Goal: Task Accomplishment & Management: Use online tool/utility

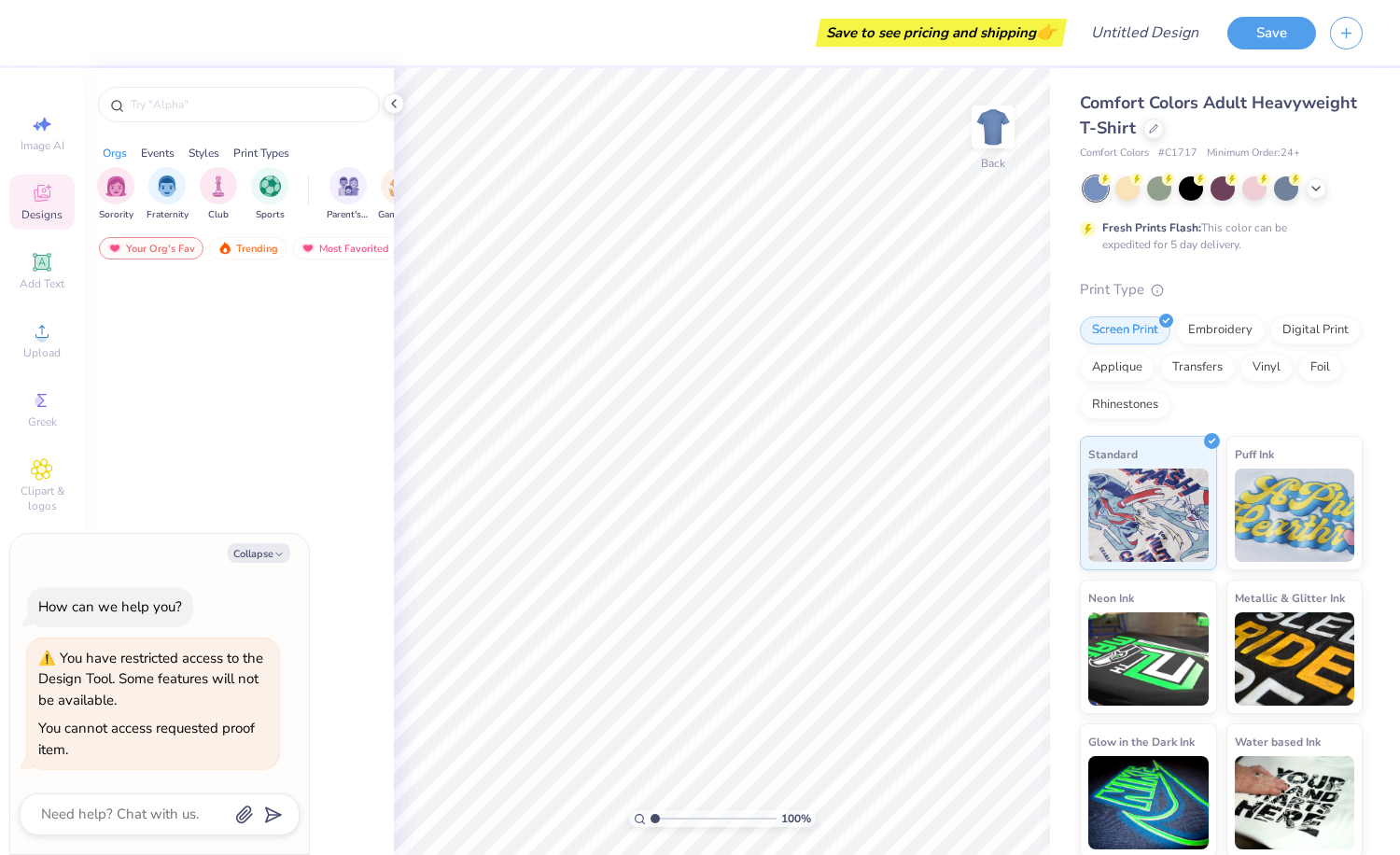
type textarea "x"
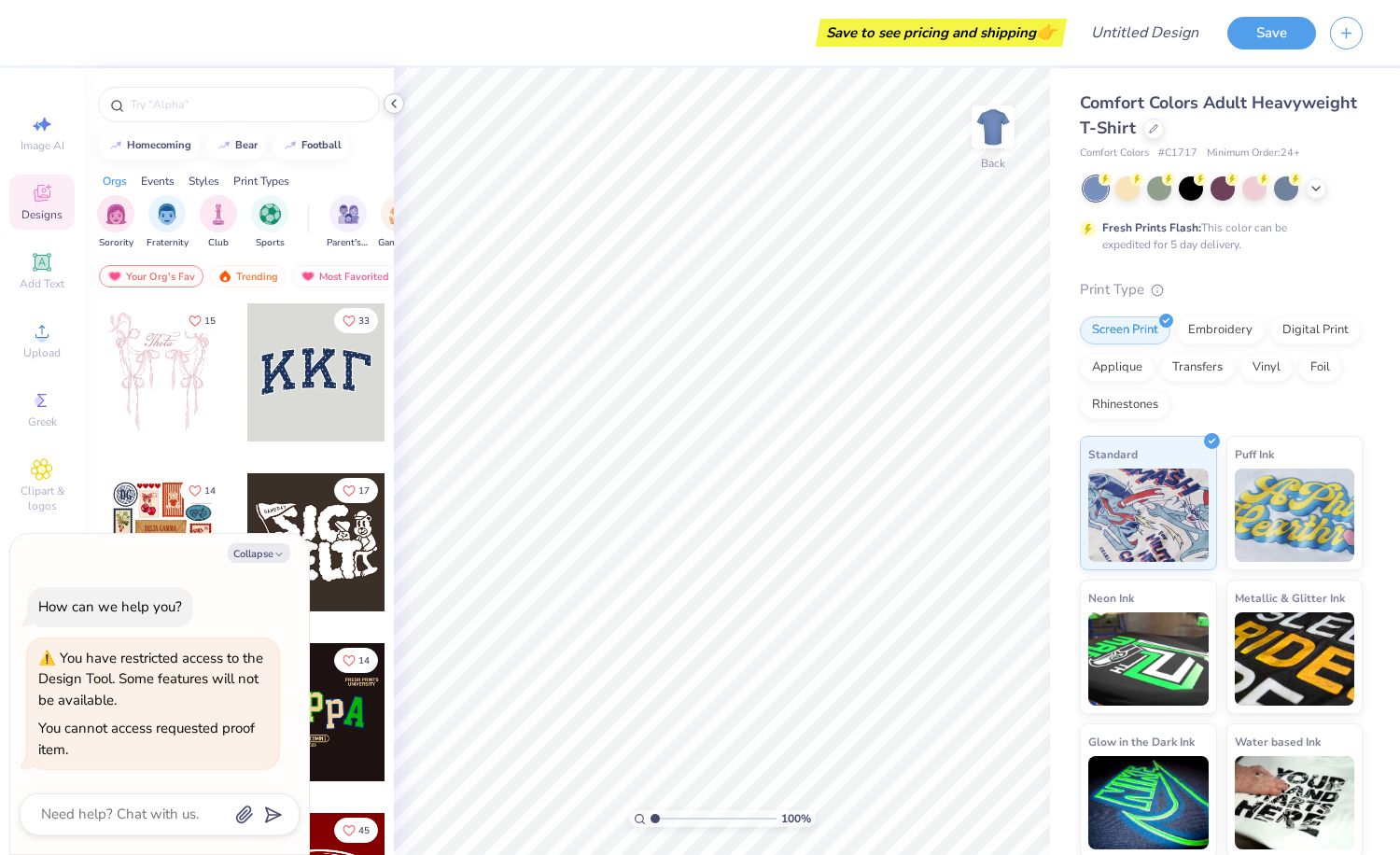
click at [394, 100] on polyline at bounding box center [393, 104] width 4 height 8
type textarea "x"
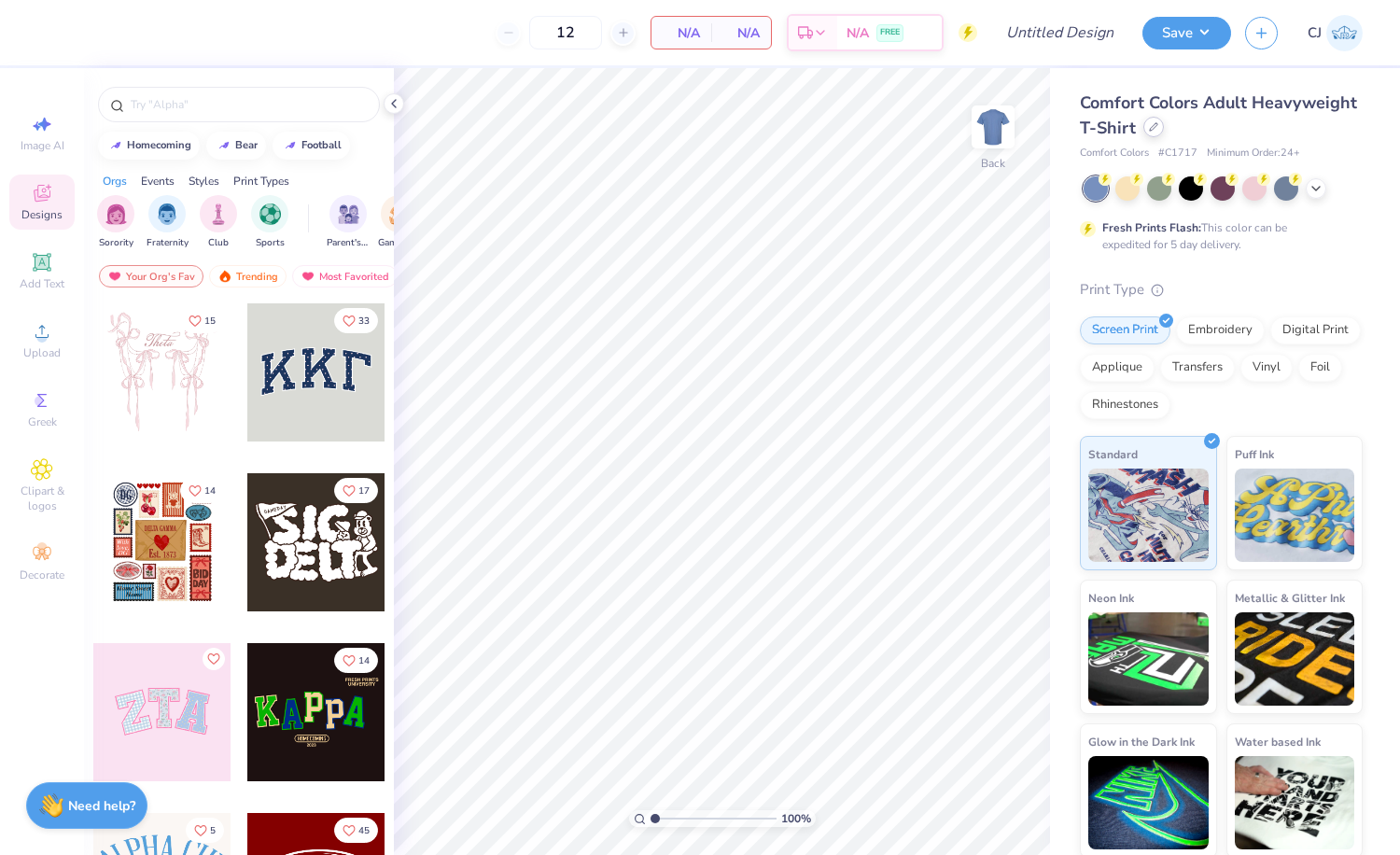
click at [1149, 135] on div at bounding box center [1153, 126] width 20 height 20
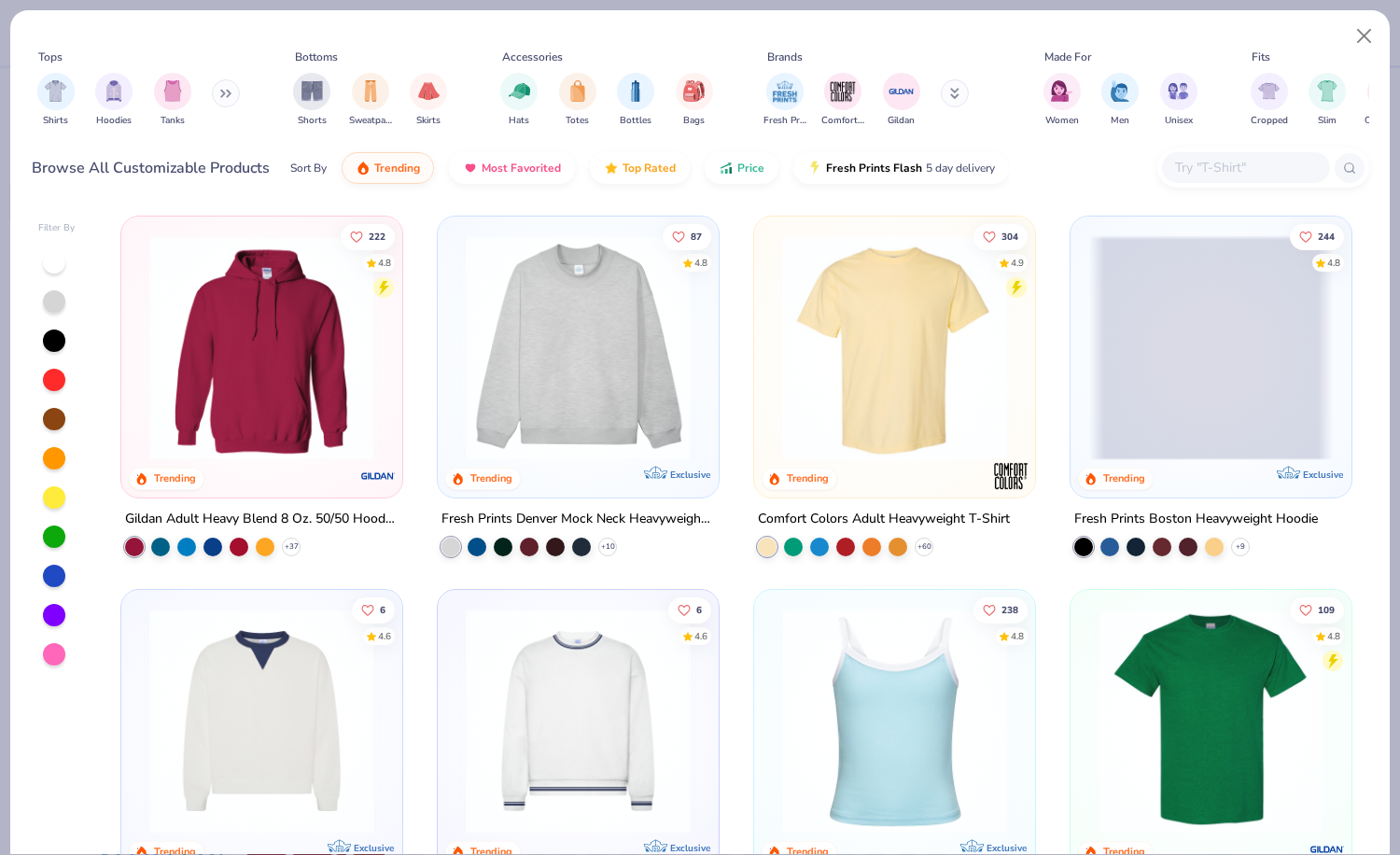
click at [1263, 171] on input "text" at bounding box center [1245, 167] width 144 height 21
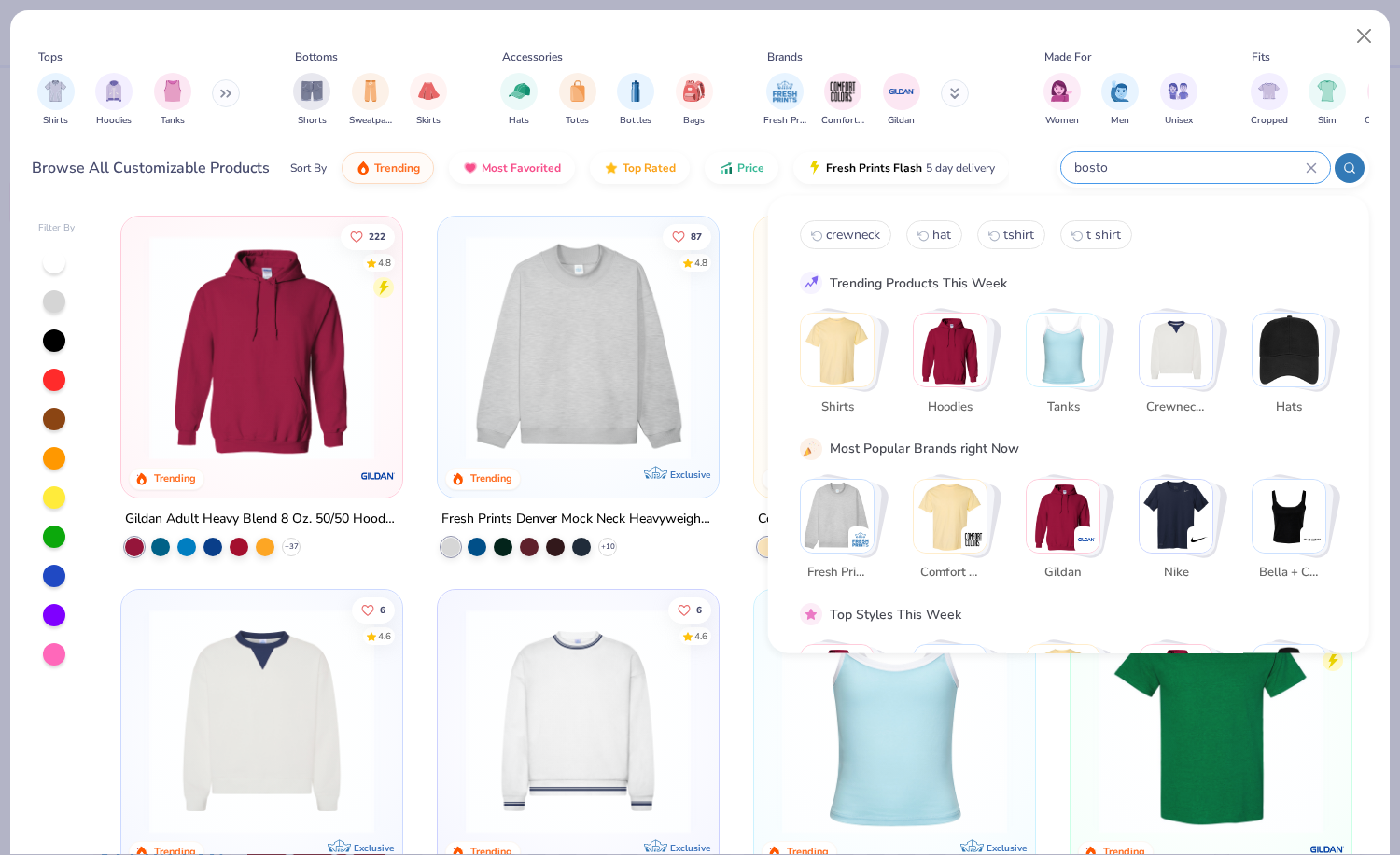
type input "boston"
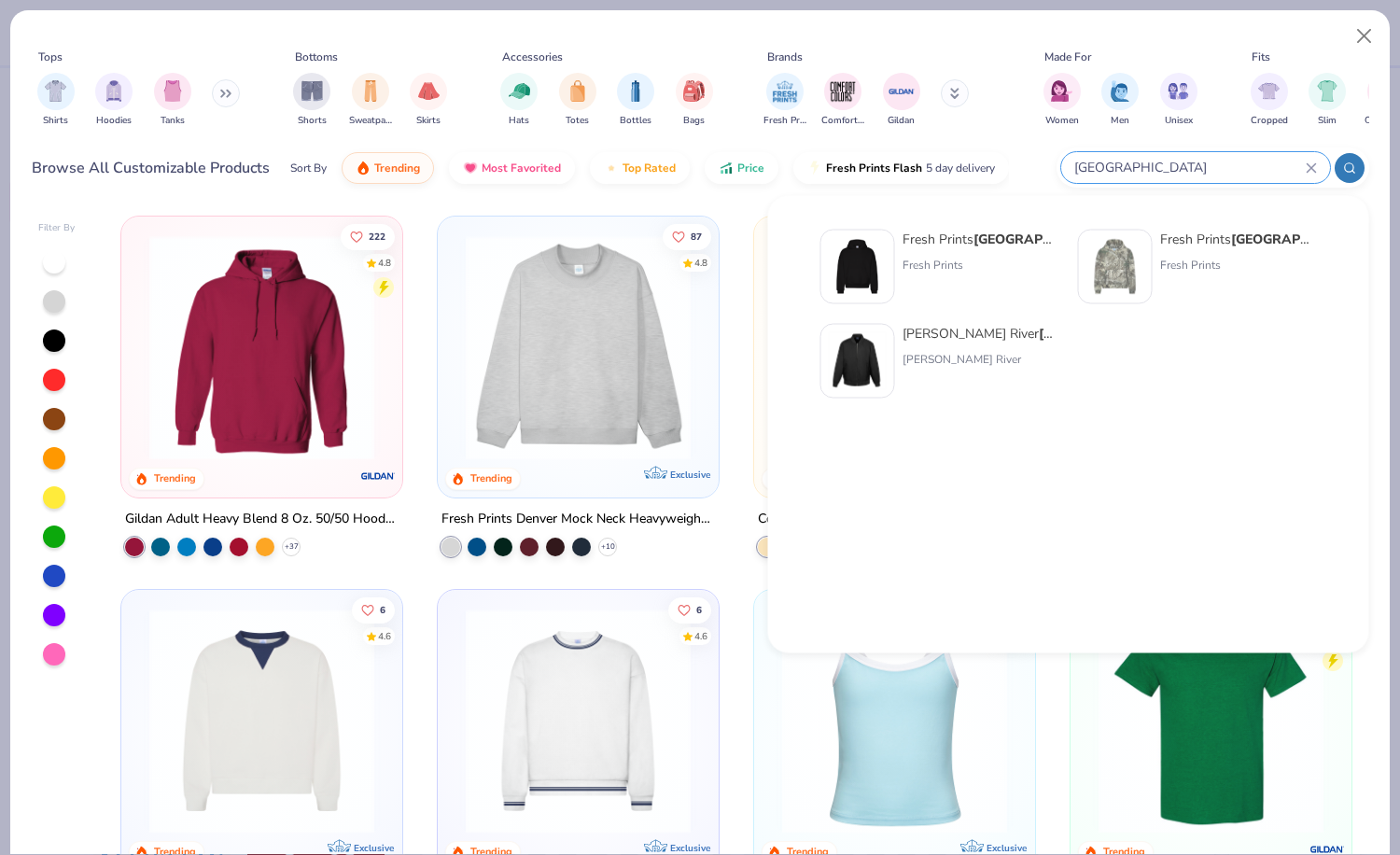
drag, startPoint x: 1147, startPoint y: 169, endPoint x: 1060, endPoint y: 156, distance: 88.0
click at [1060, 156] on div "boston" at bounding box center [1212, 167] width 313 height 40
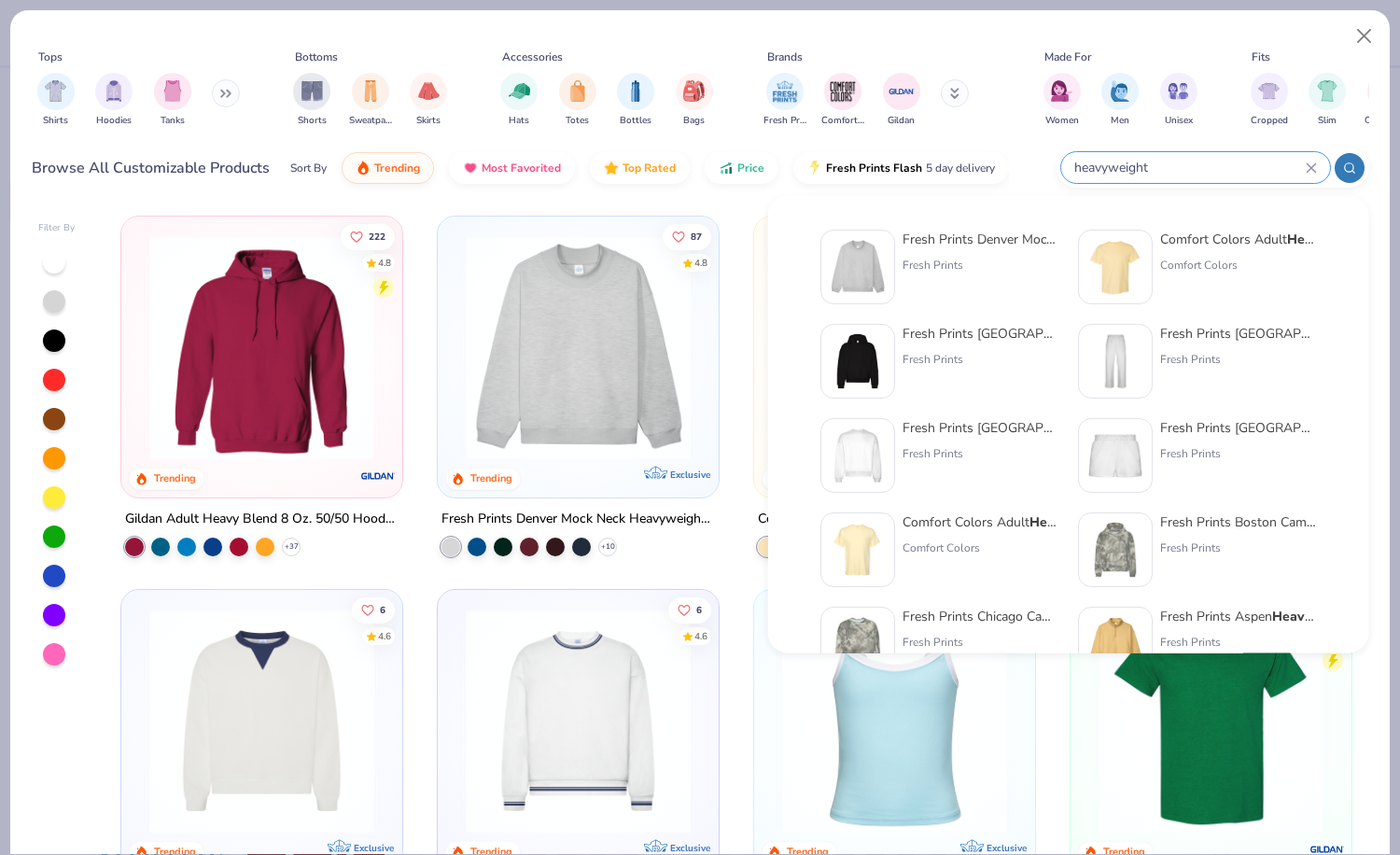
type input "heavyweight"
click at [974, 437] on div "Fresh Prints Chicago Heavyweight Crewneck Fresh Prints" at bounding box center [980, 455] width 156 height 75
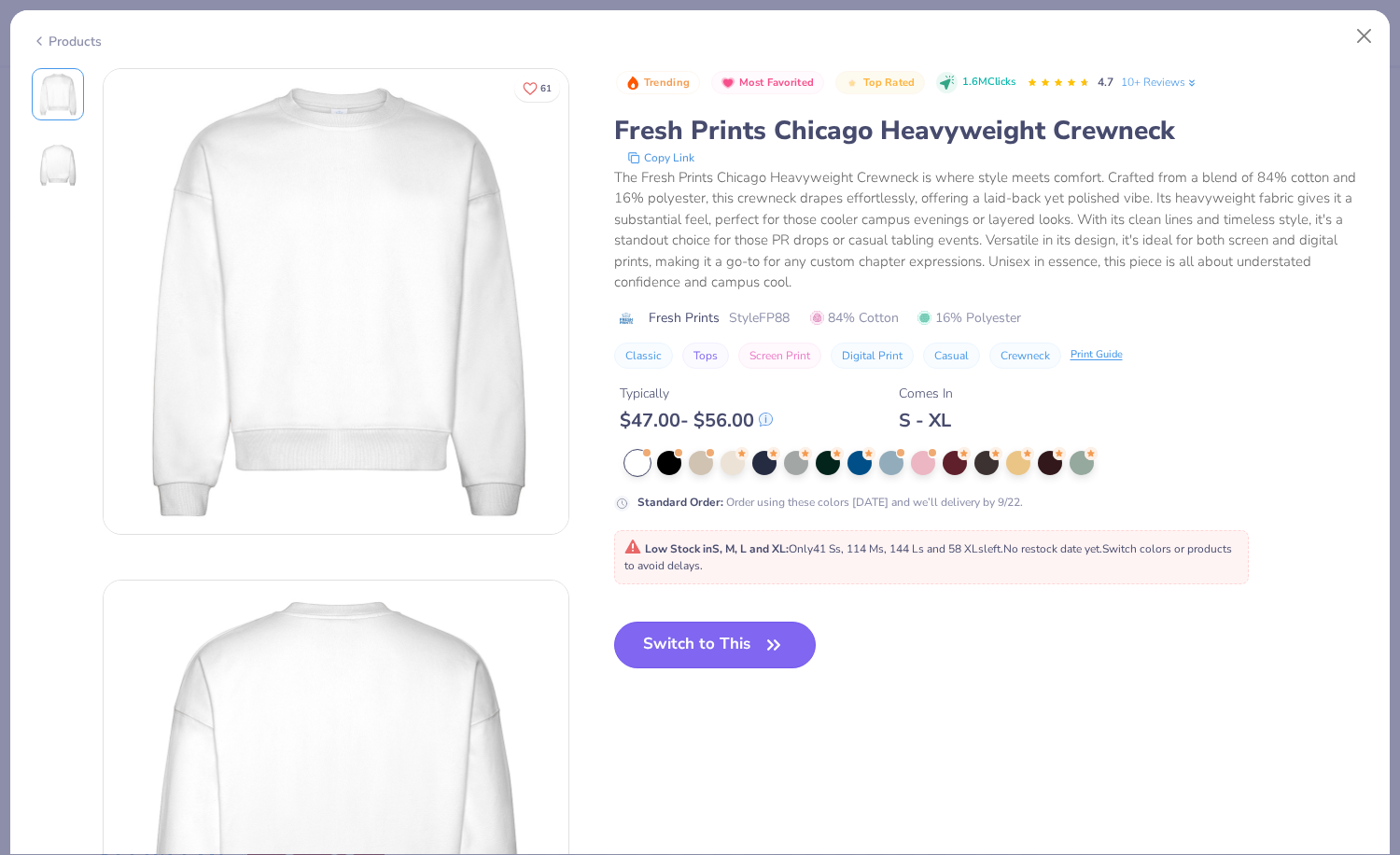
click at [715, 648] on button "Switch to This" at bounding box center [715, 645] width 202 height 47
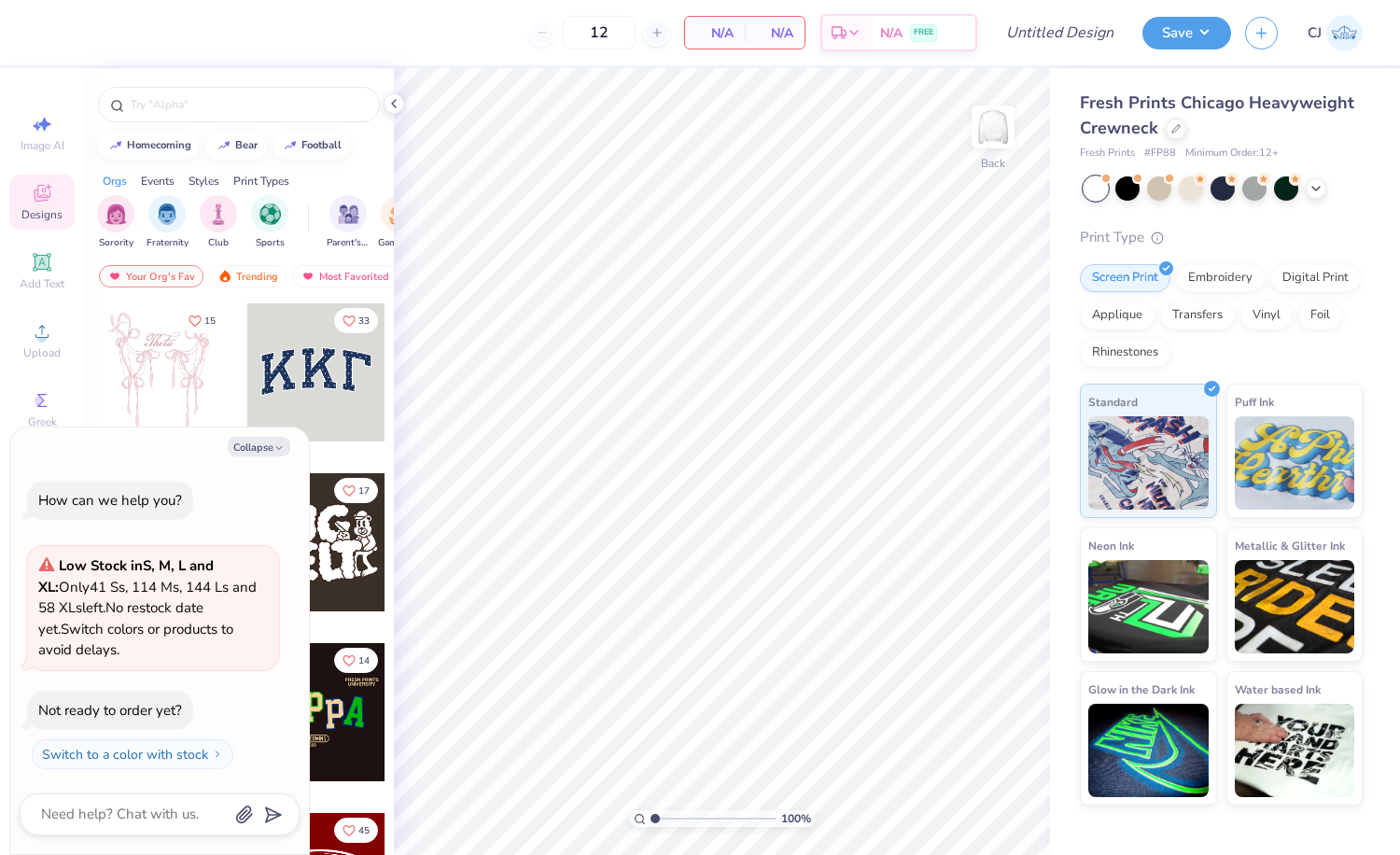
click at [1092, 192] on div at bounding box center [1095, 188] width 24 height 24
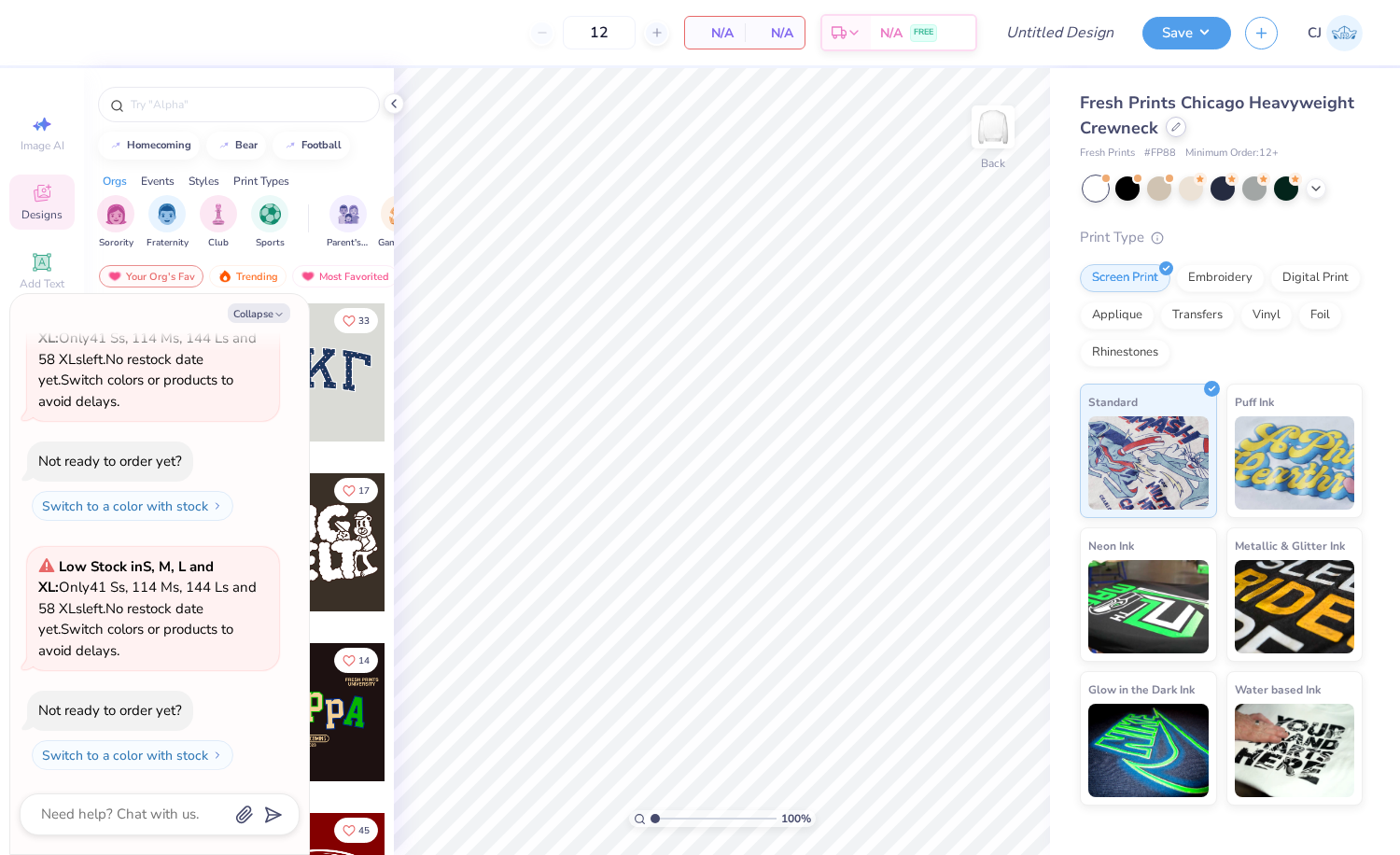
click at [1176, 128] on icon at bounding box center [1177, 127] width 10 height 10
type textarea "x"
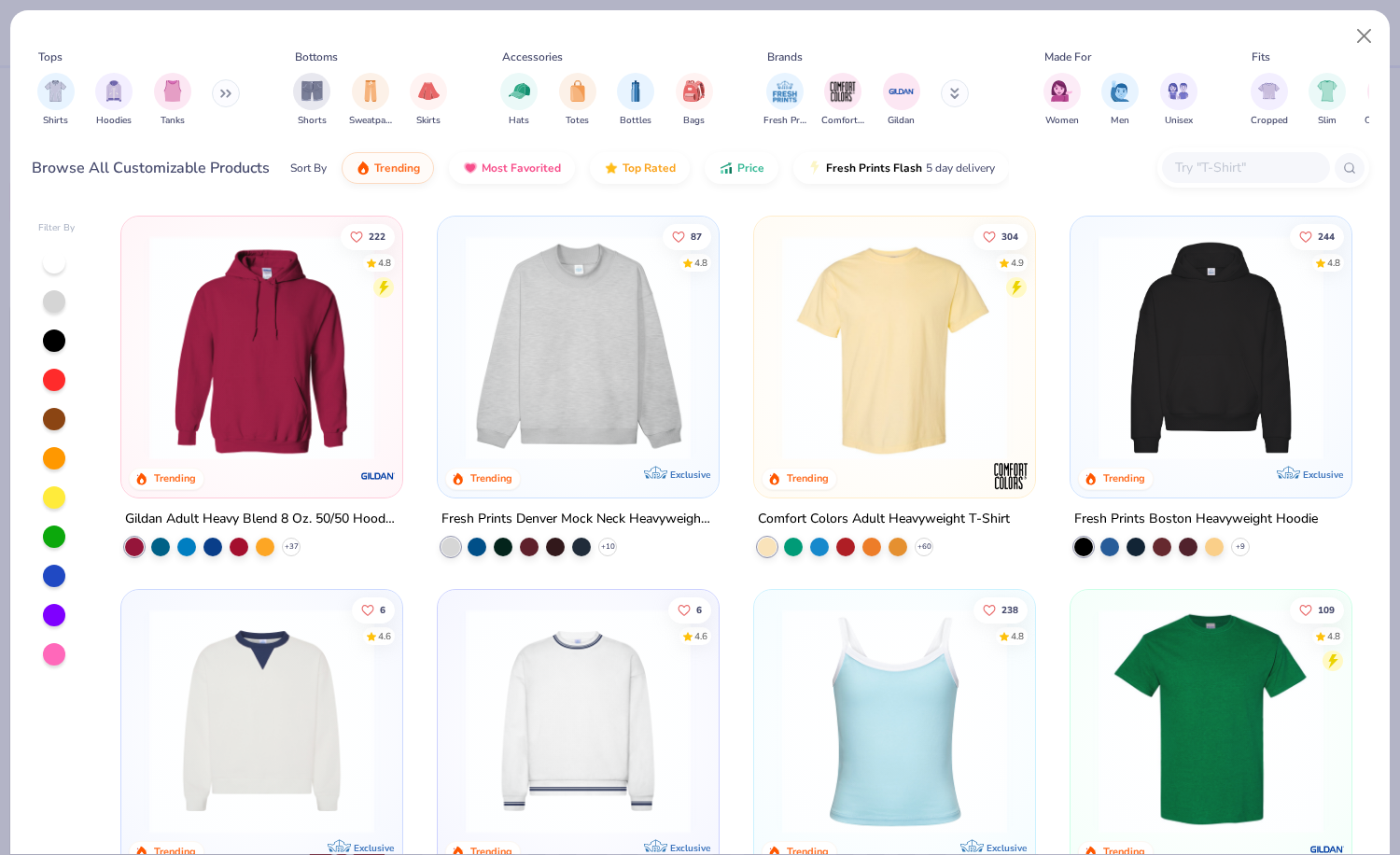
click at [1247, 174] on input "text" at bounding box center [1245, 167] width 144 height 21
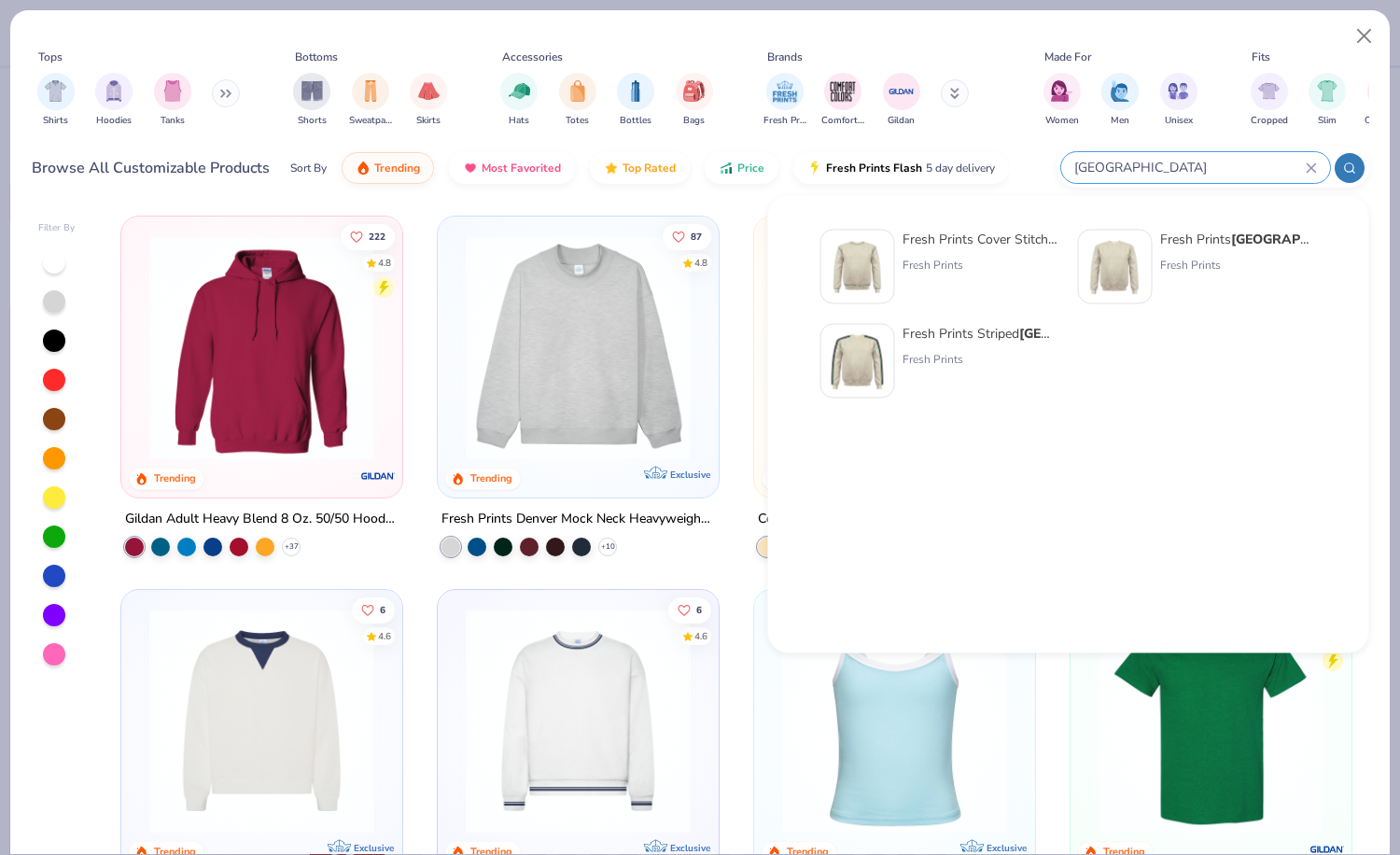
type input "houston"
click at [1205, 249] on div "Fresh Prints Houston Crew Fresh Prints" at bounding box center [1238, 266] width 156 height 75
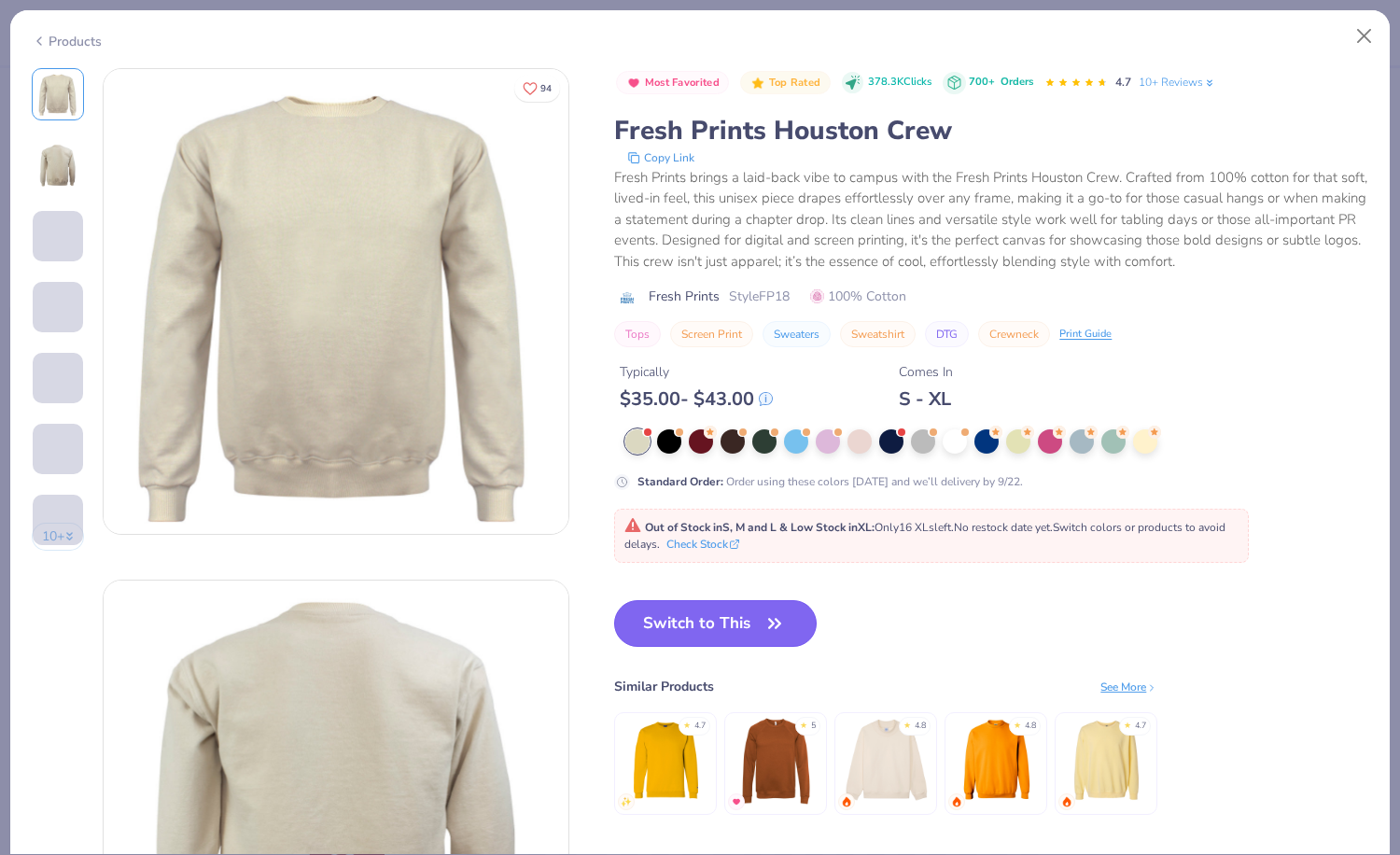
click at [685, 631] on button "Switch to This" at bounding box center [715, 624] width 202 height 47
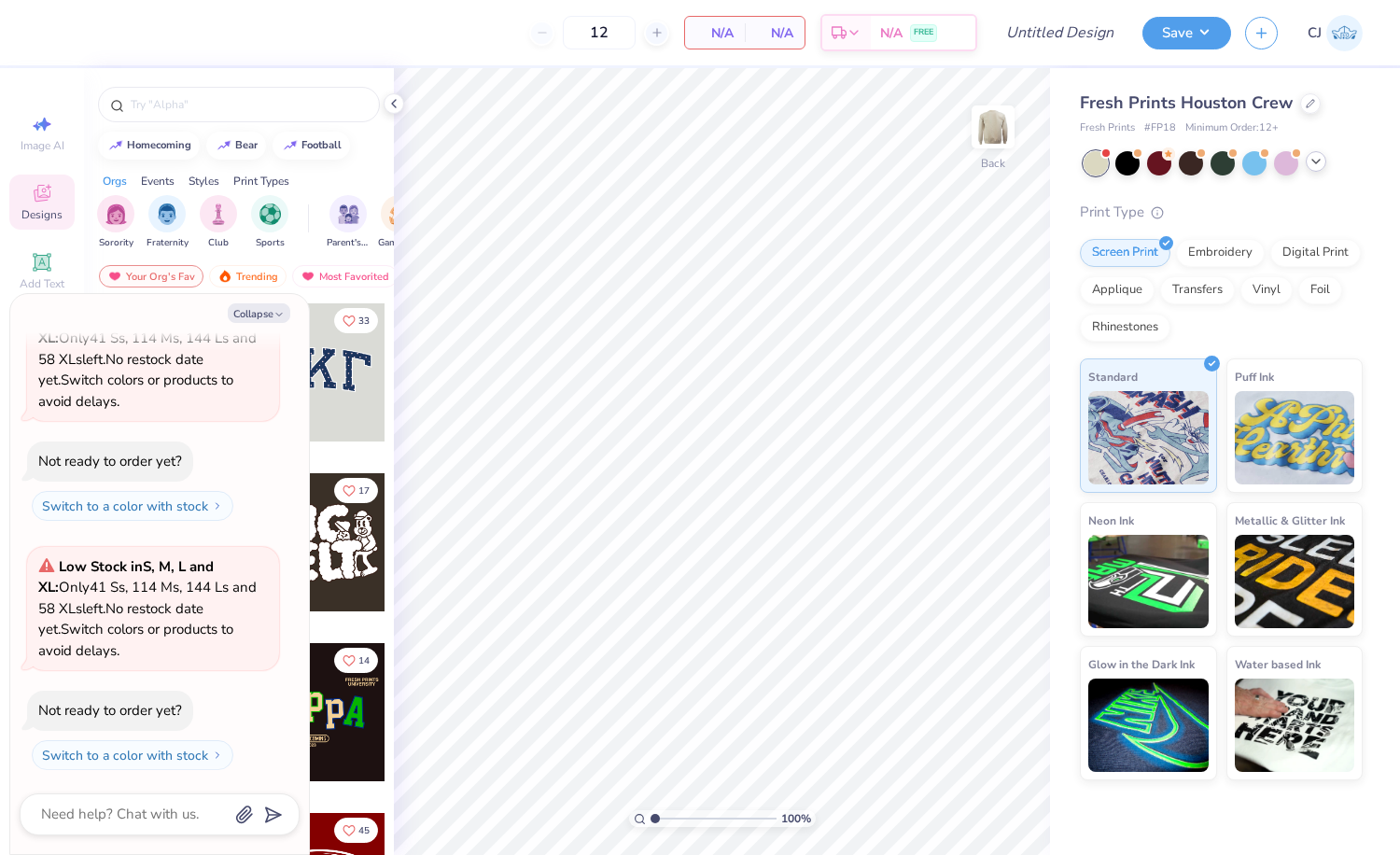
click at [1318, 156] on icon at bounding box center [1315, 160] width 15 height 15
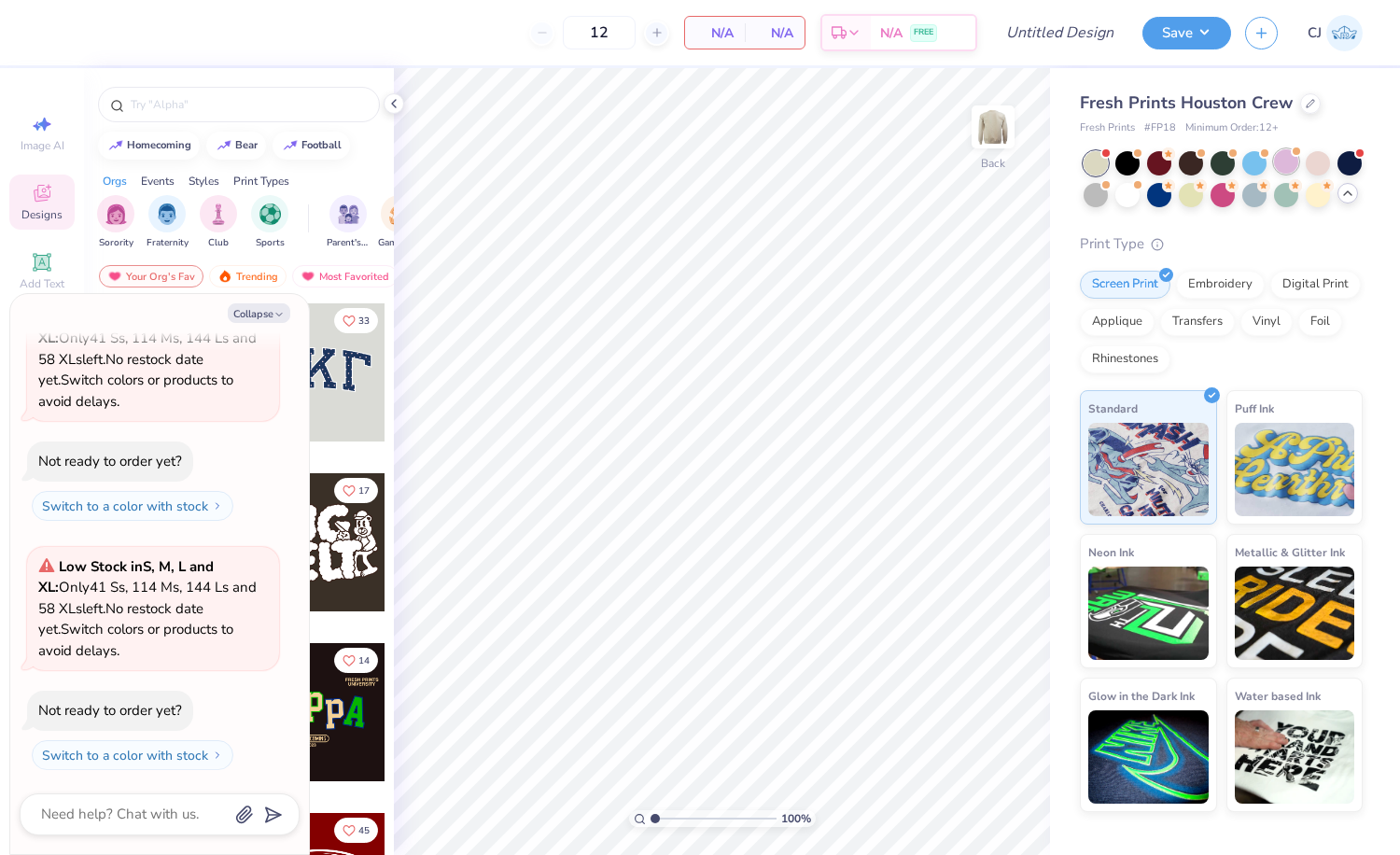
click at [1276, 163] on div at bounding box center [1285, 161] width 24 height 24
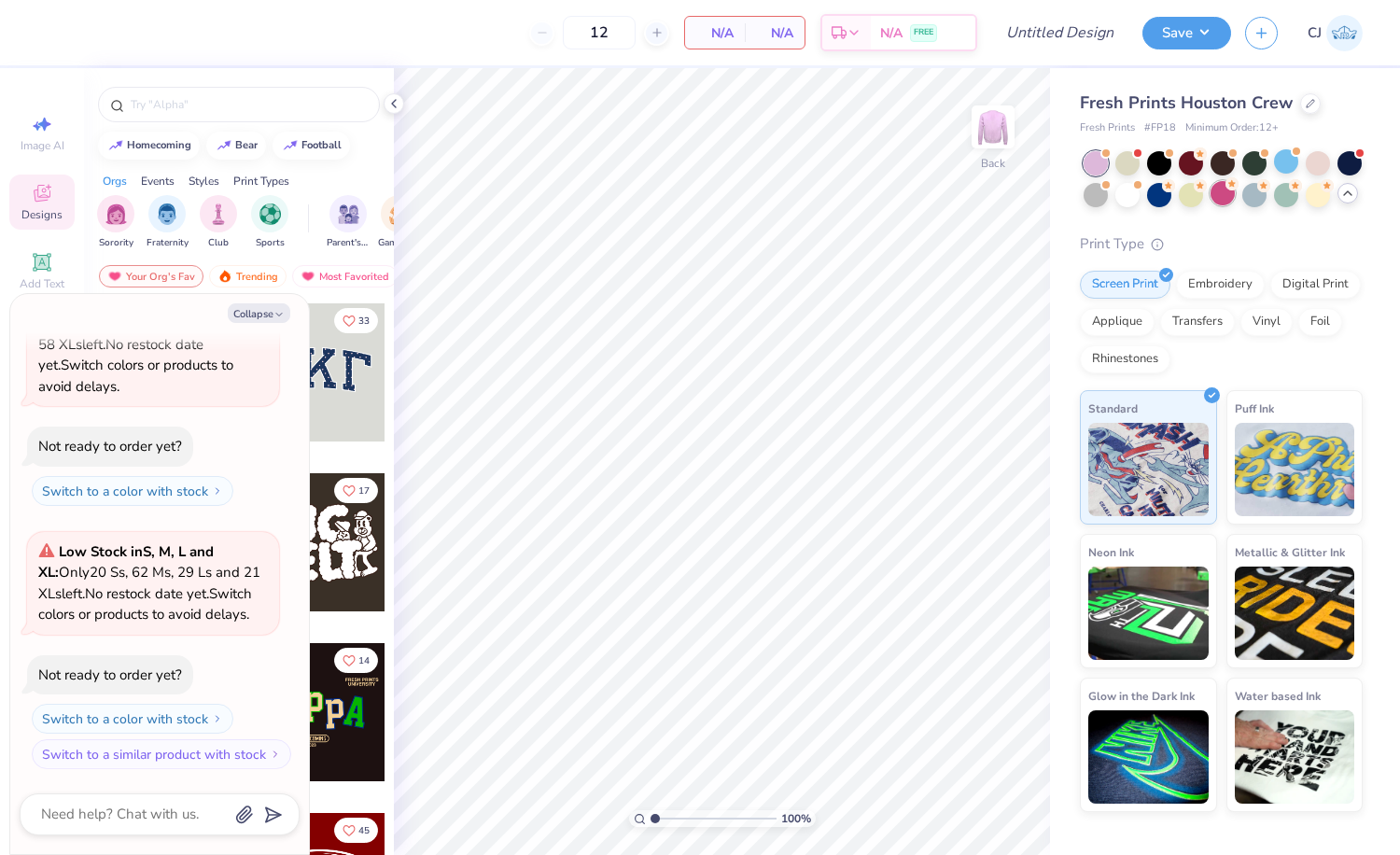
click at [1224, 193] on div at bounding box center [1222, 192] width 24 height 24
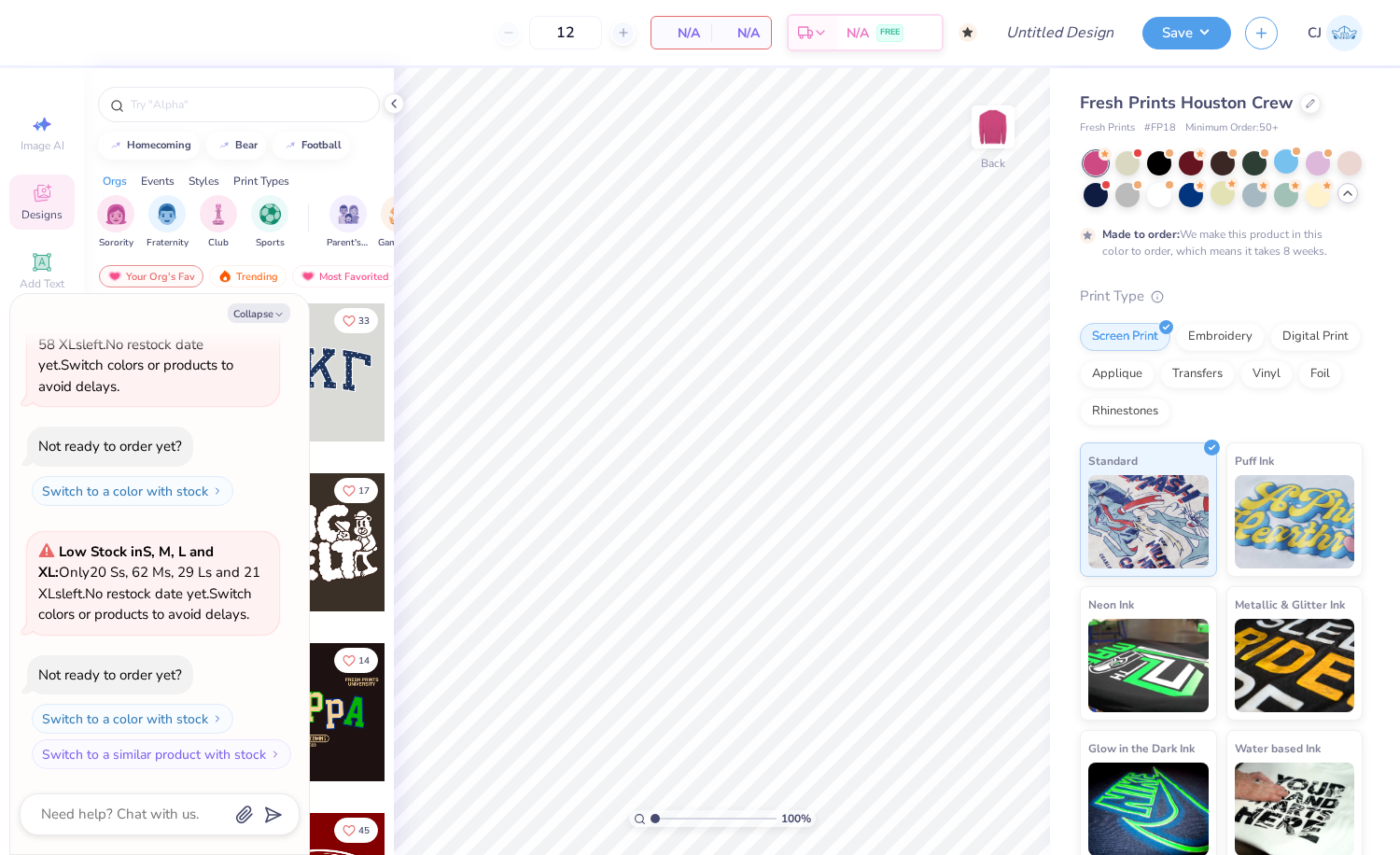
type textarea "x"
type input "50"
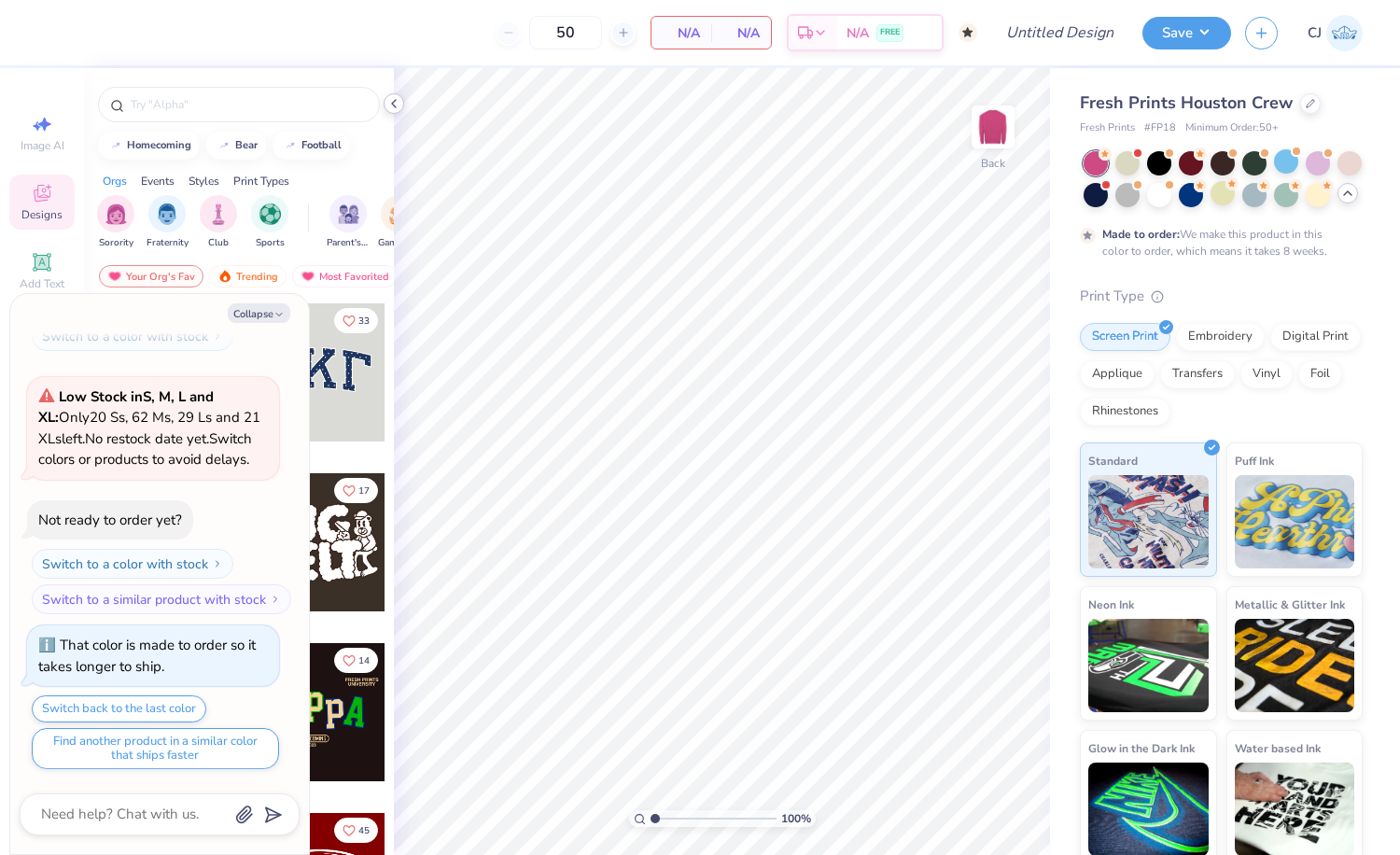
click at [393, 103] on icon at bounding box center [393, 103] width 15 height 15
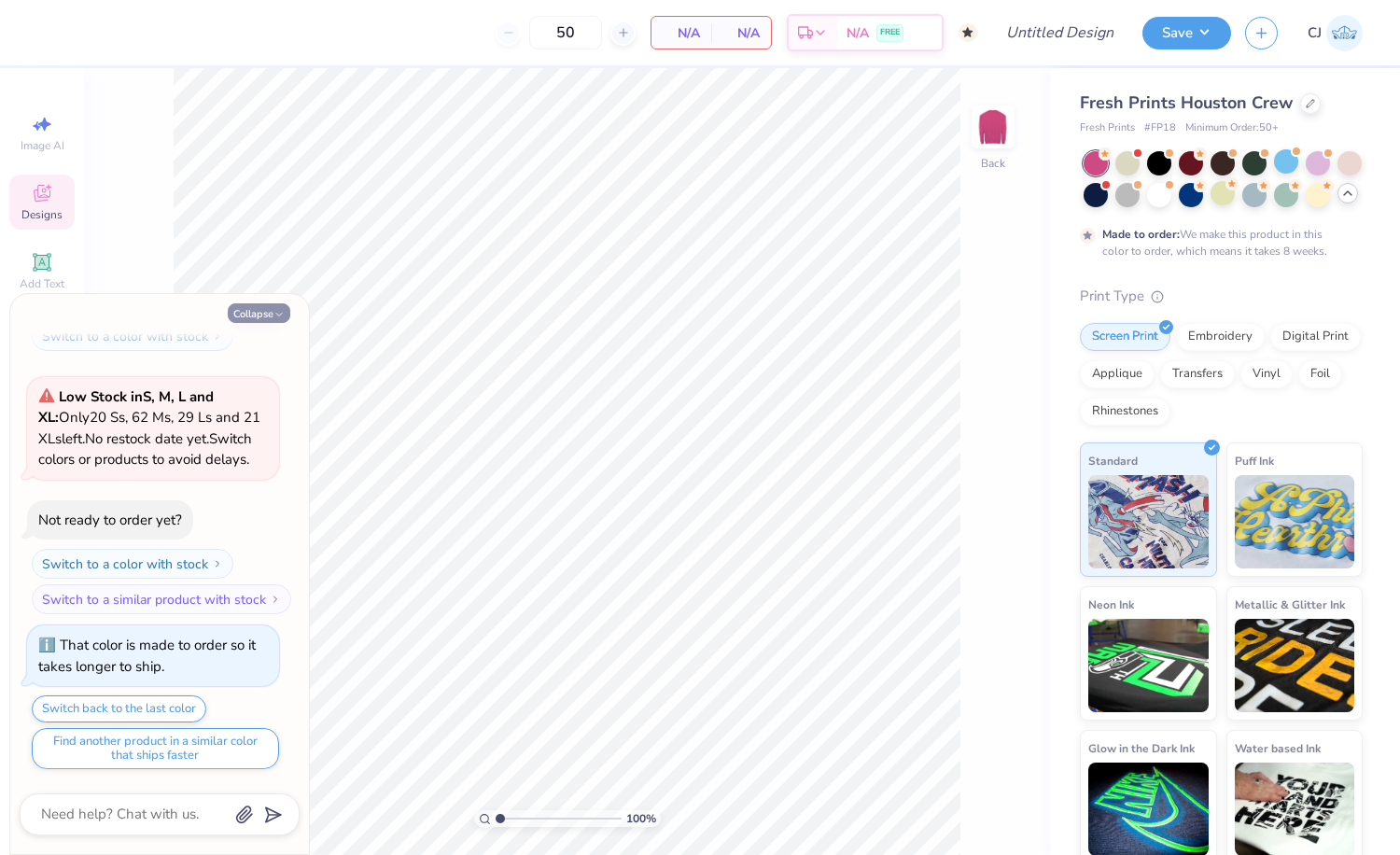
click at [261, 310] on button "Collapse" at bounding box center [258, 313] width 62 height 19
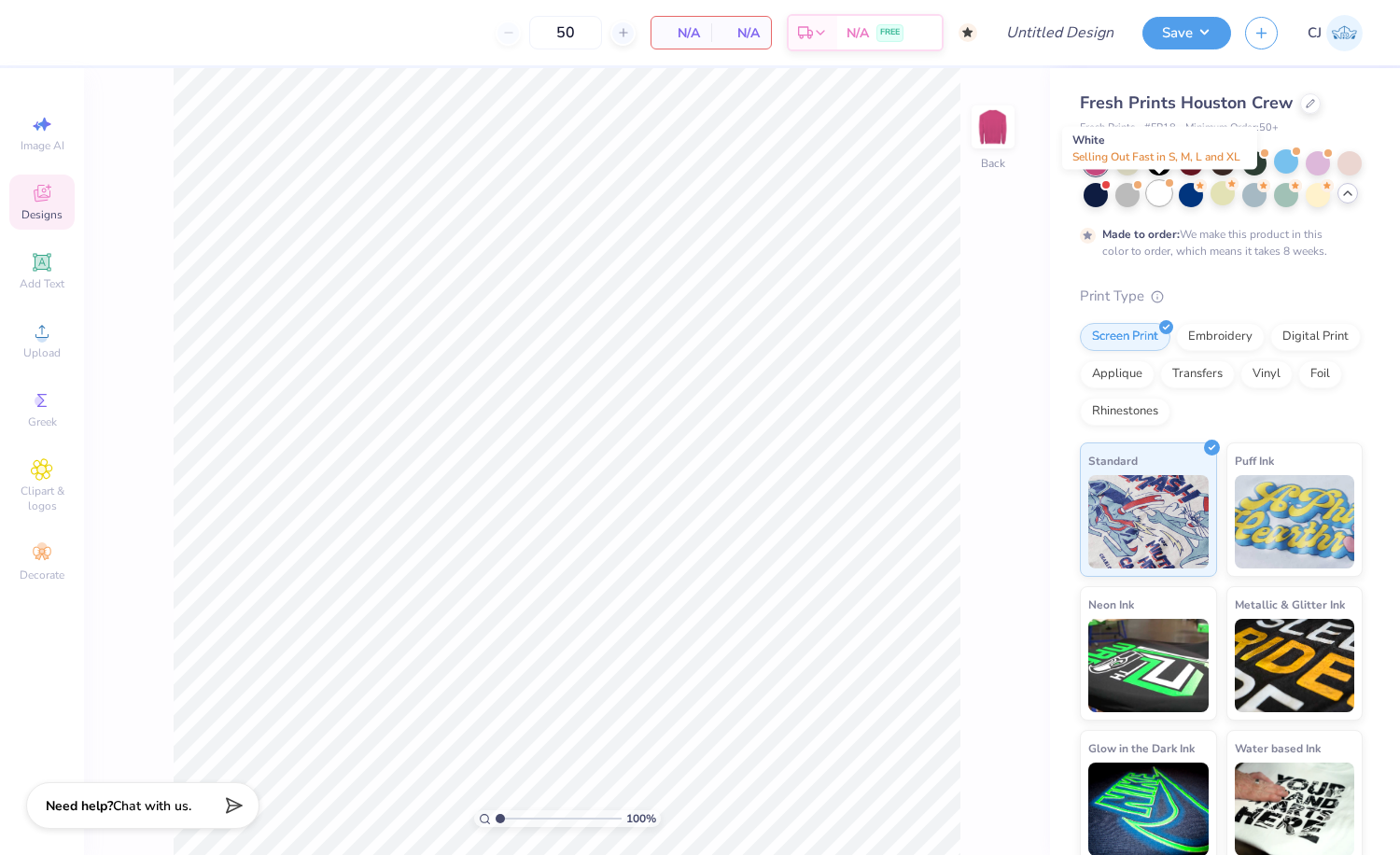
click at [1157, 195] on div at bounding box center [1159, 192] width 24 height 24
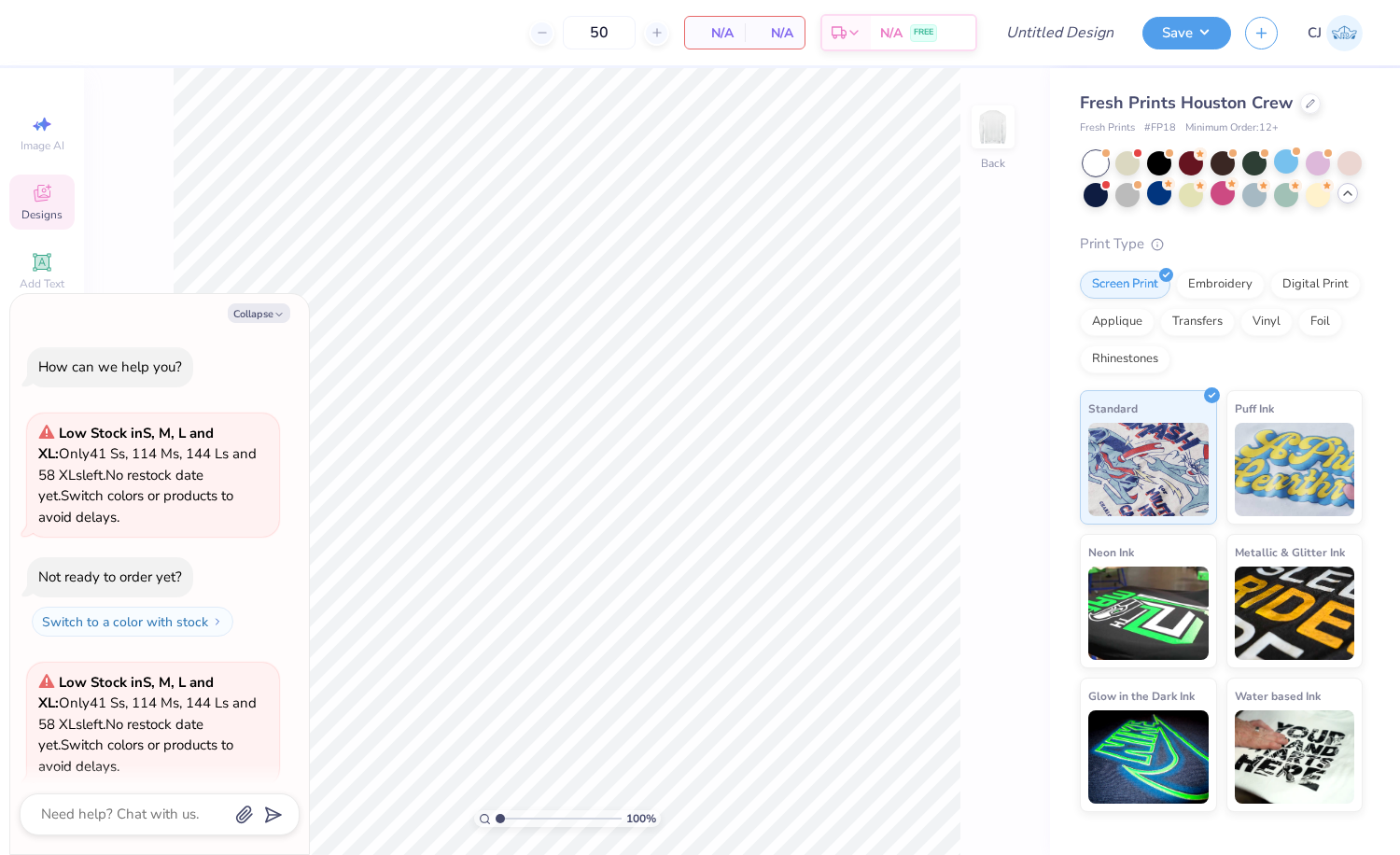
scroll to position [912, 0]
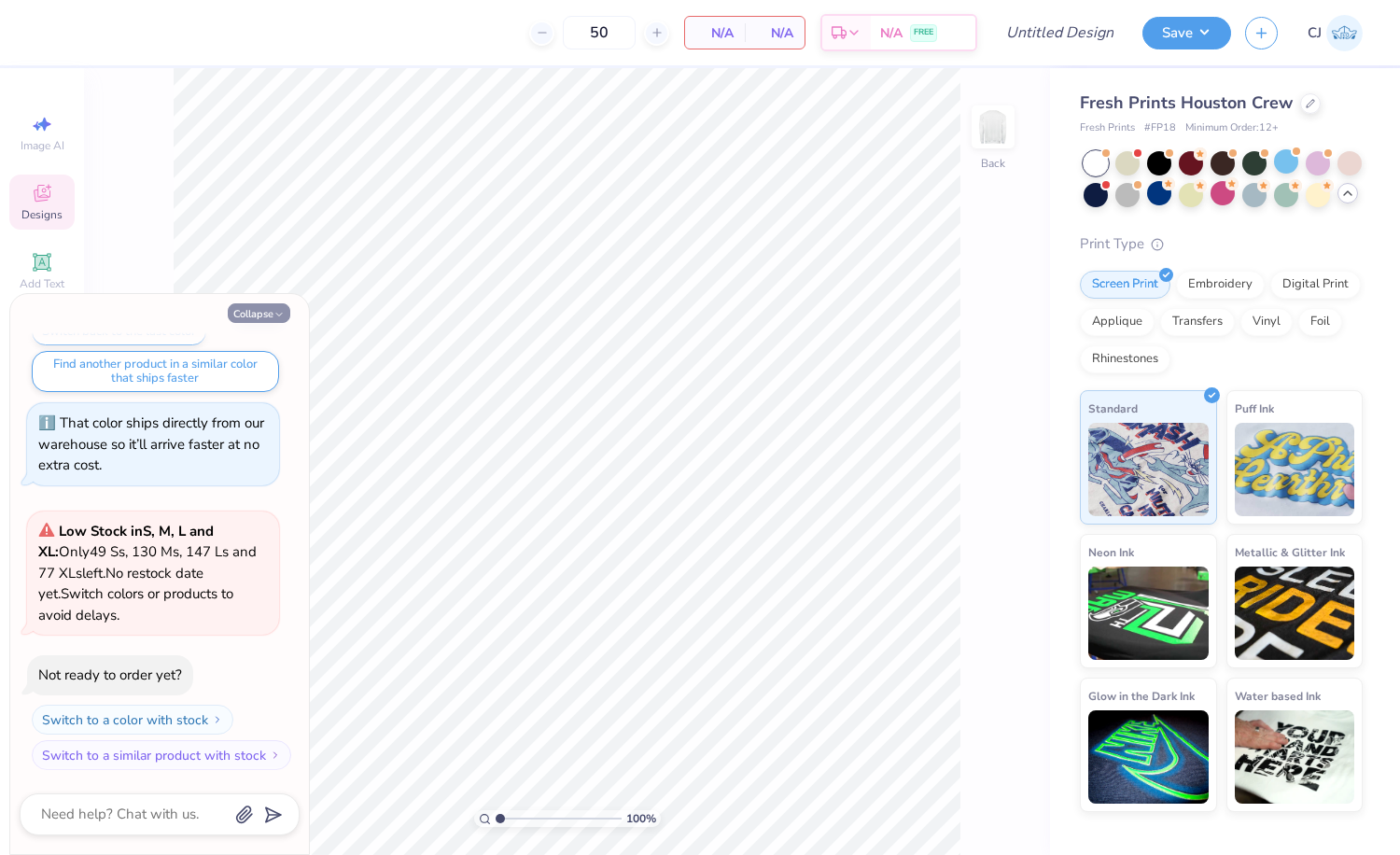
click at [260, 318] on button "Collapse" at bounding box center [258, 313] width 62 height 19
type textarea "x"
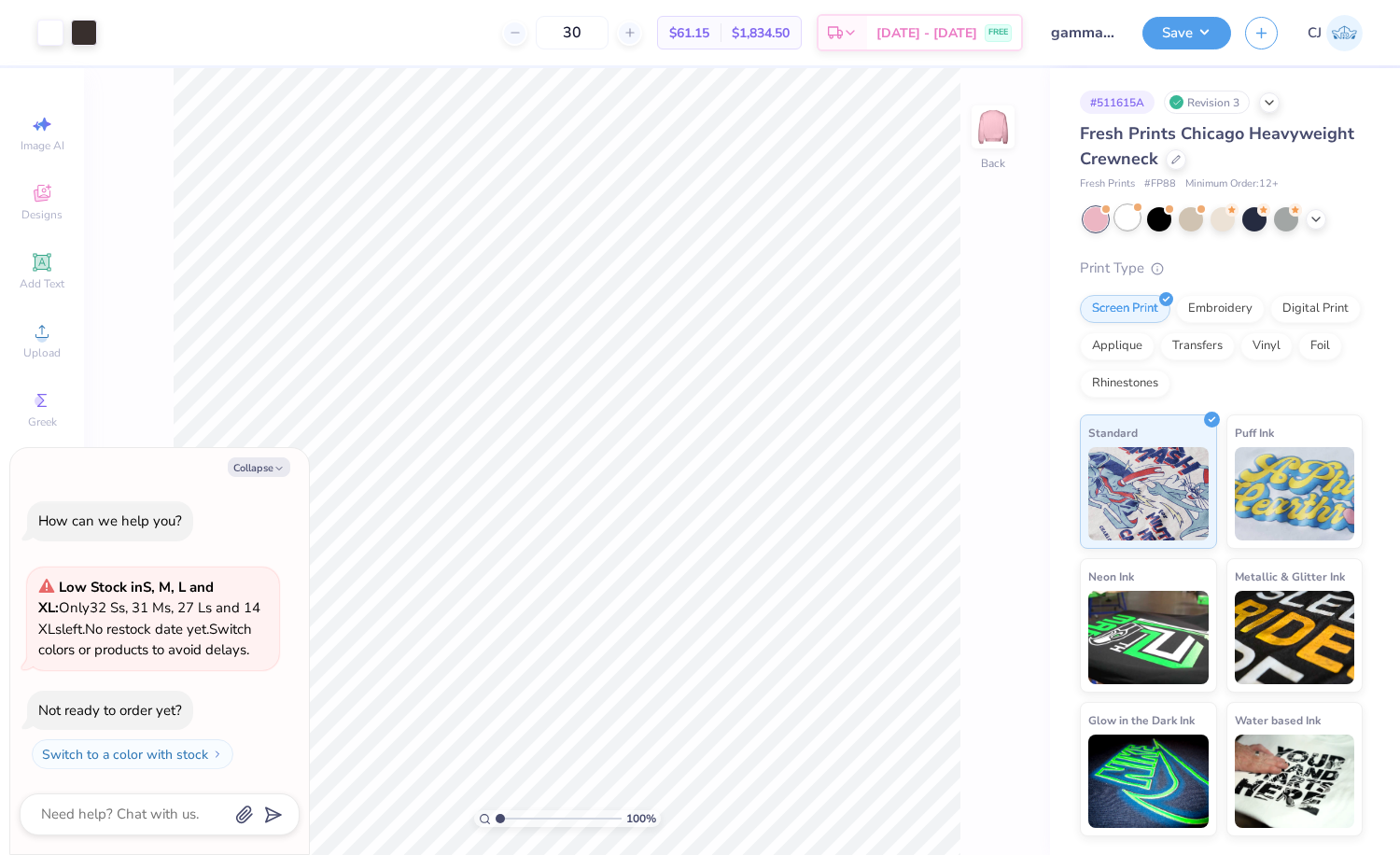
click at [1128, 225] on div at bounding box center [1127, 217] width 24 height 24
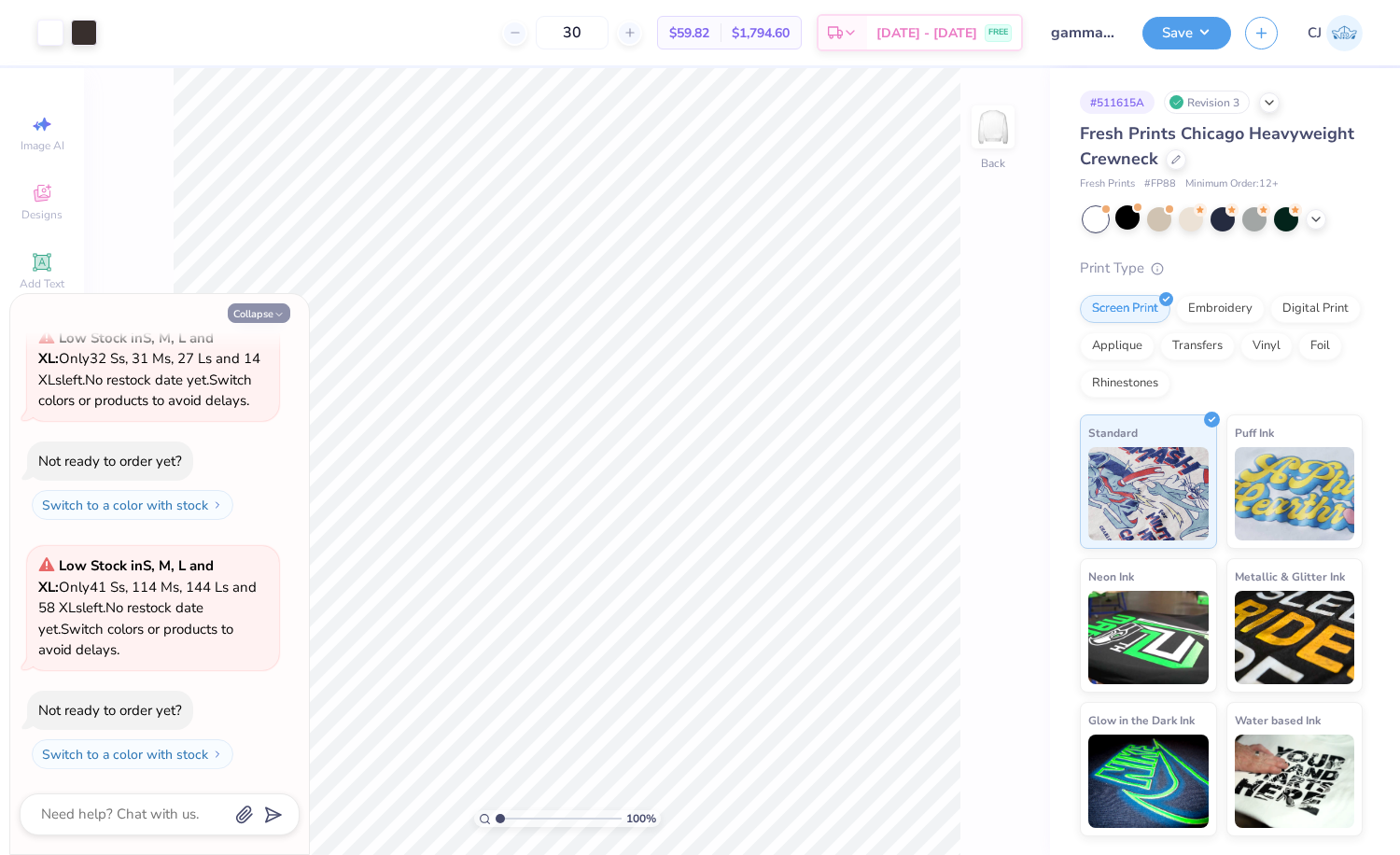
click at [283, 312] on icon "button" at bounding box center [279, 315] width 12 height 12
type textarea "x"
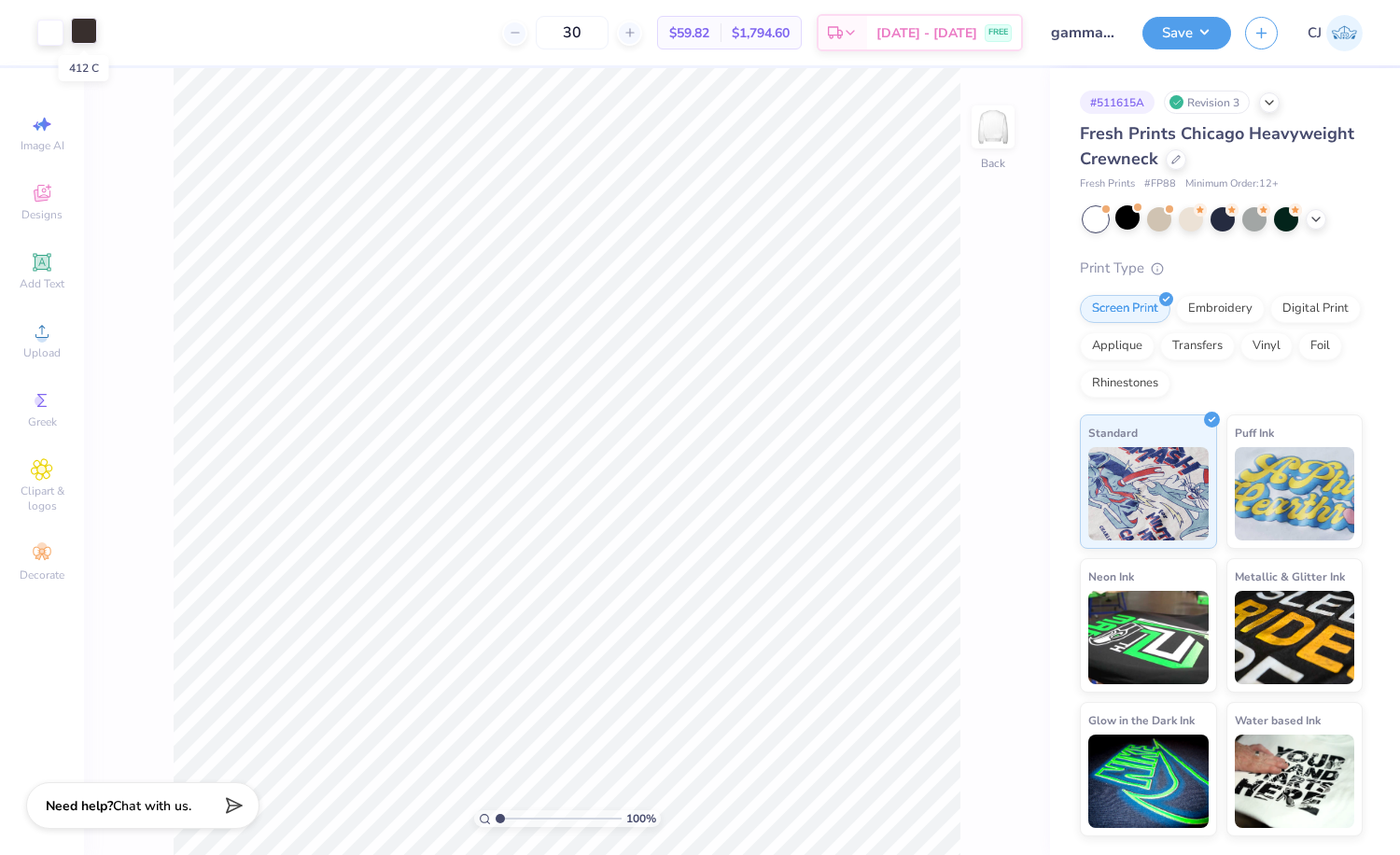
click at [87, 38] on div at bounding box center [84, 30] width 26 height 26
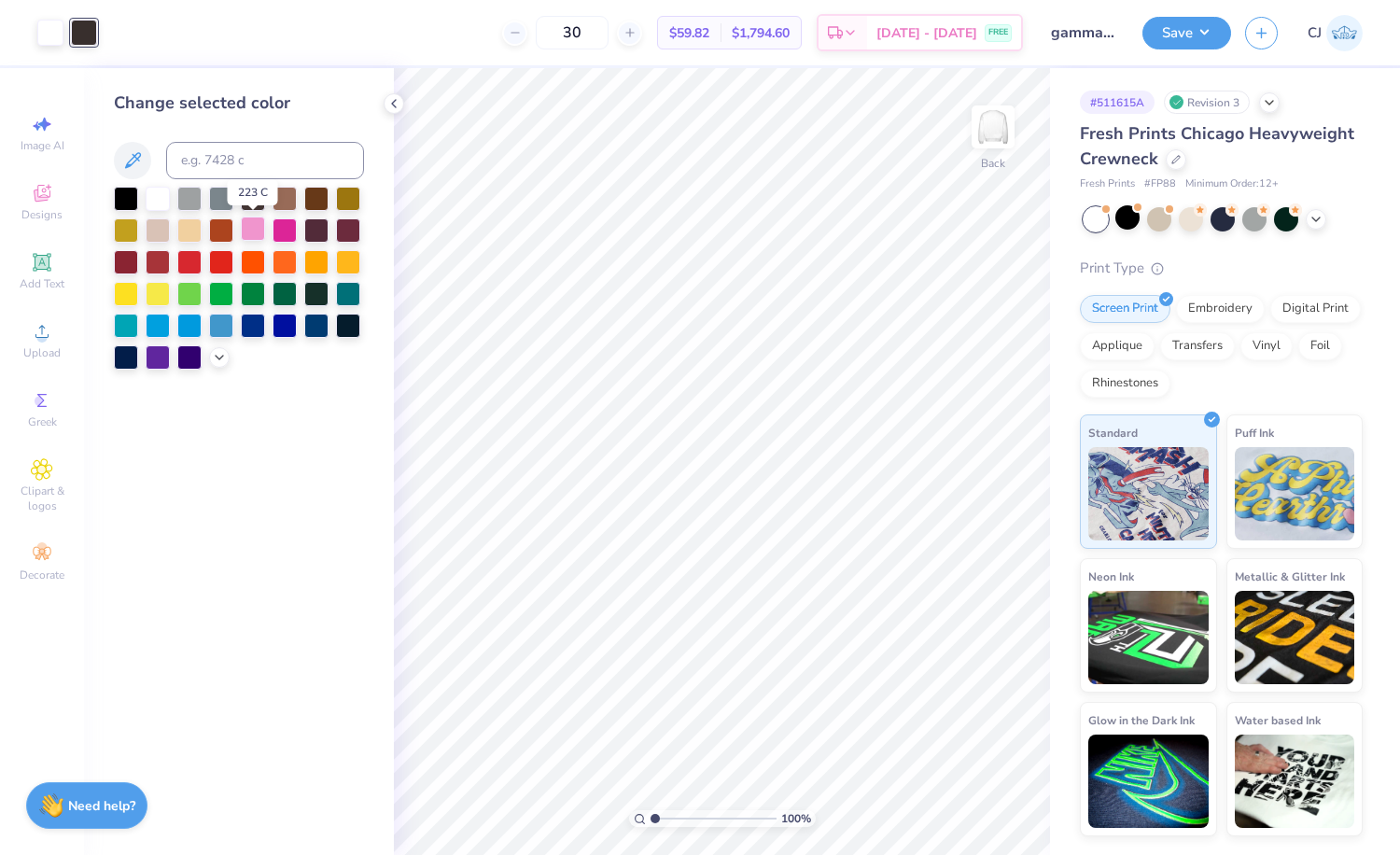
click at [252, 234] on div at bounding box center [253, 228] width 24 height 24
click at [393, 105] on polyline at bounding box center [393, 104] width 4 height 8
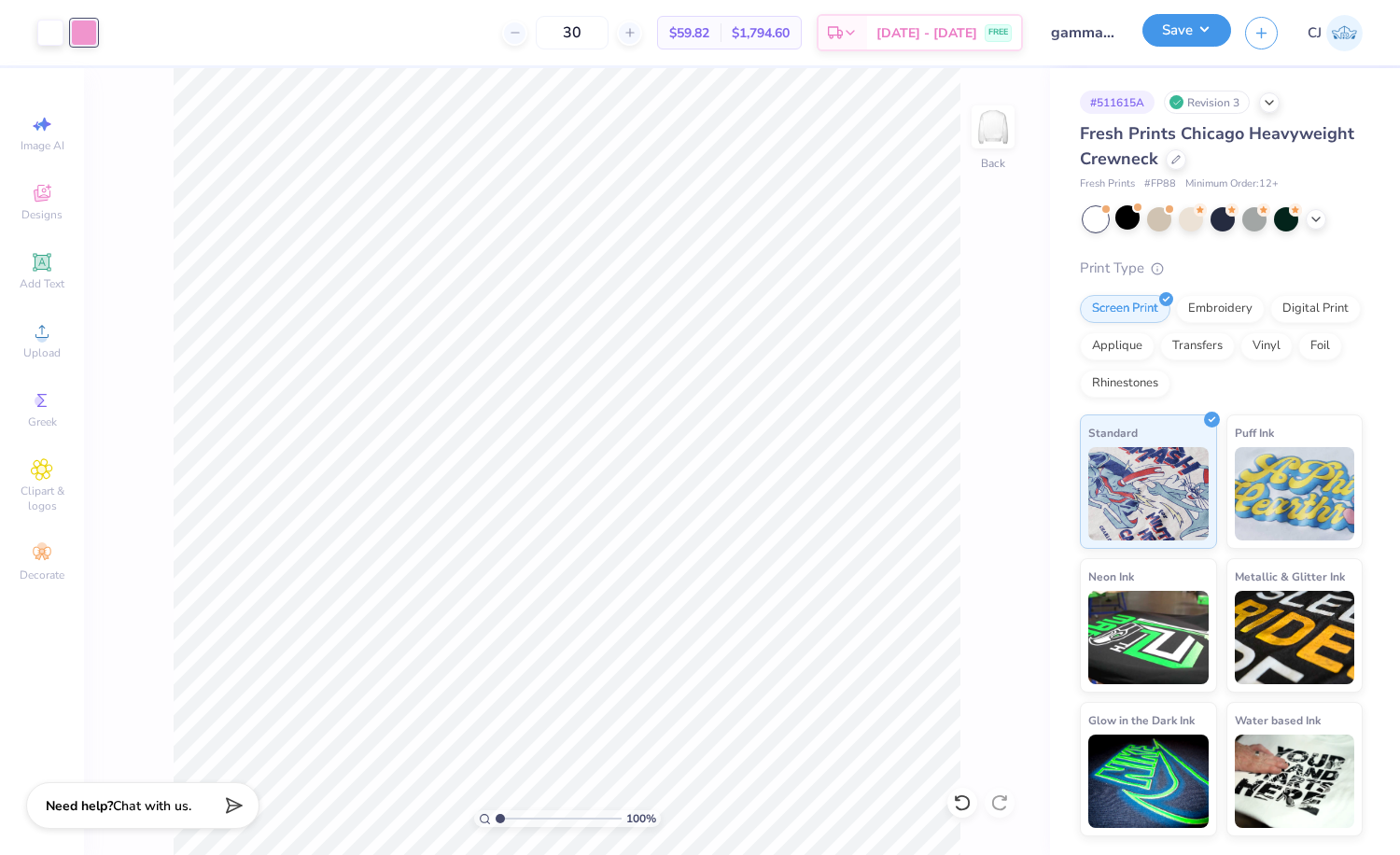
click at [1185, 32] on button "Save" at bounding box center [1186, 30] width 88 height 33
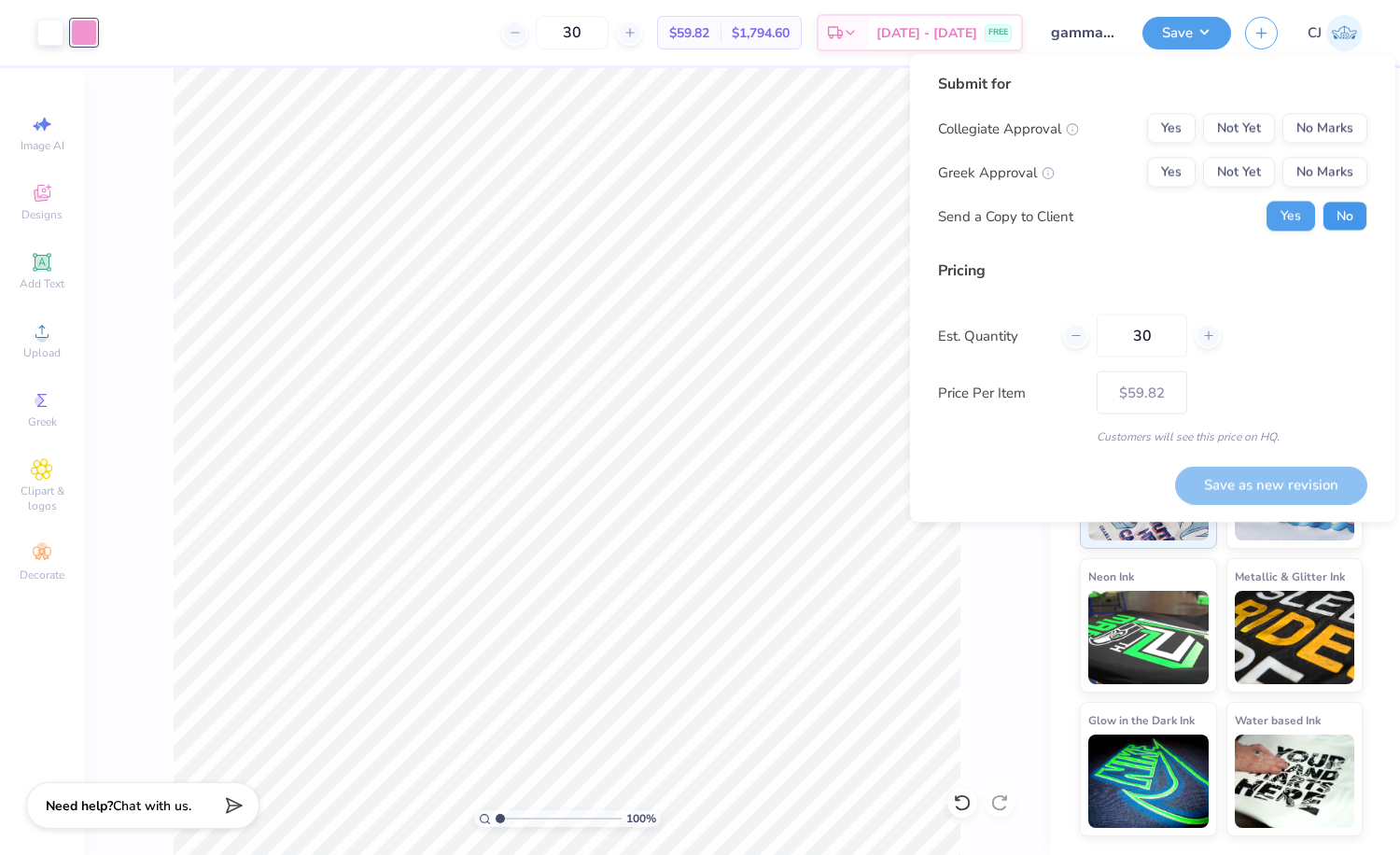
click at [1351, 206] on button "No" at bounding box center [1345, 216] width 45 height 30
click at [1175, 169] on button "Yes" at bounding box center [1172, 172] width 49 height 30
click at [1329, 123] on button "No Marks" at bounding box center [1324, 128] width 85 height 30
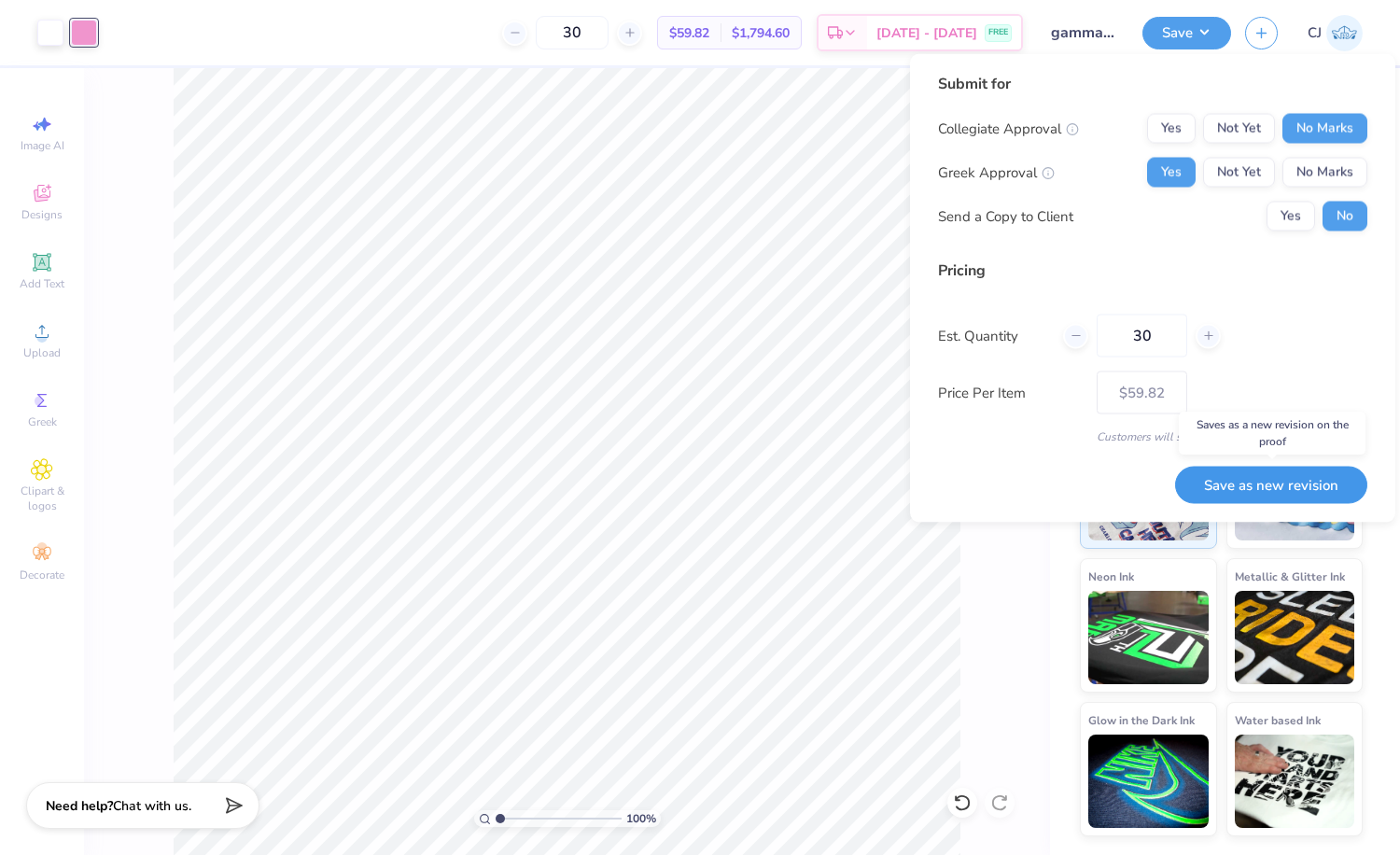
click at [1267, 489] on button "Save as new revision" at bounding box center [1271, 484] width 192 height 38
type input "$59.82"
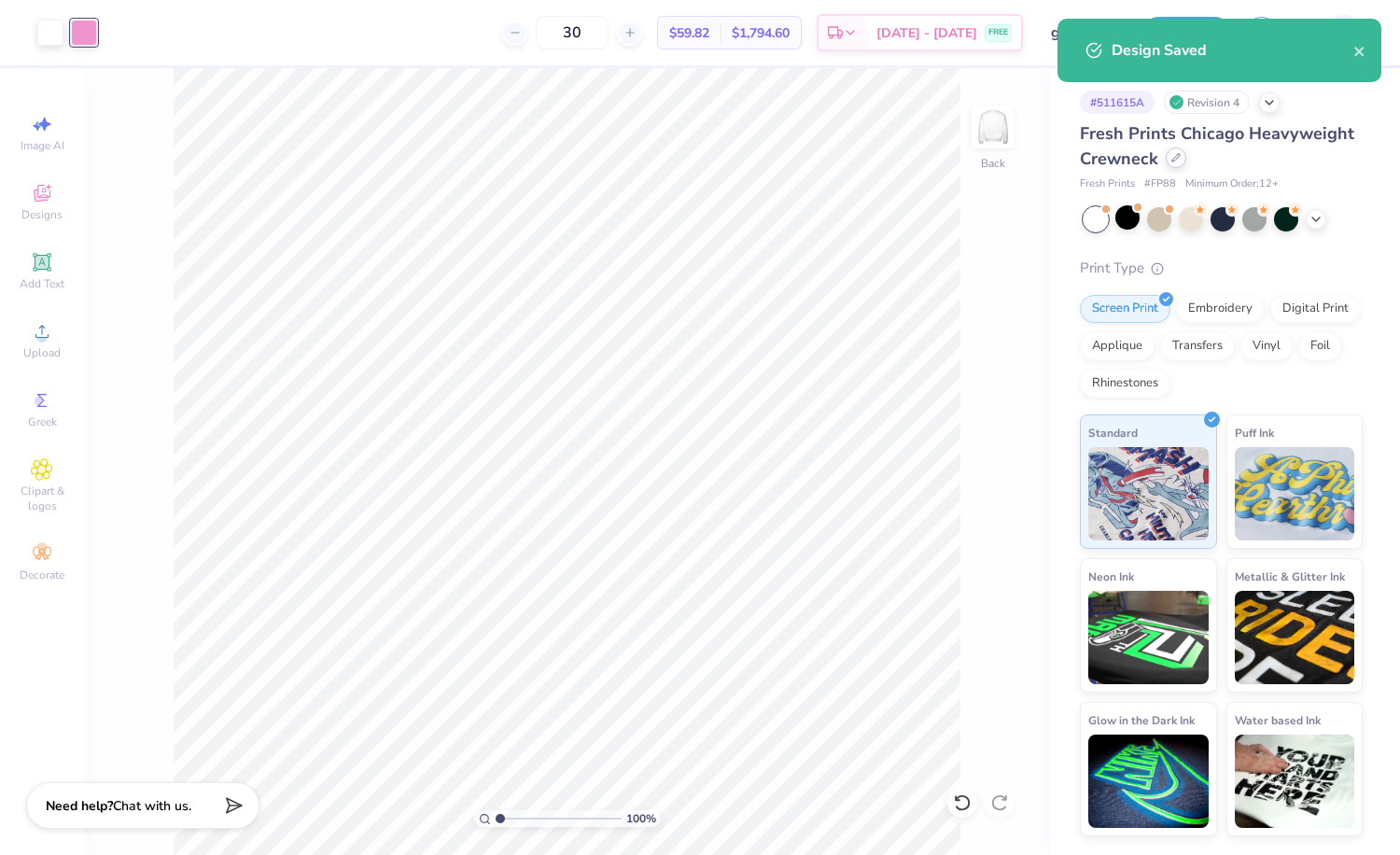
click at [1175, 159] on icon at bounding box center [1177, 158] width 10 height 10
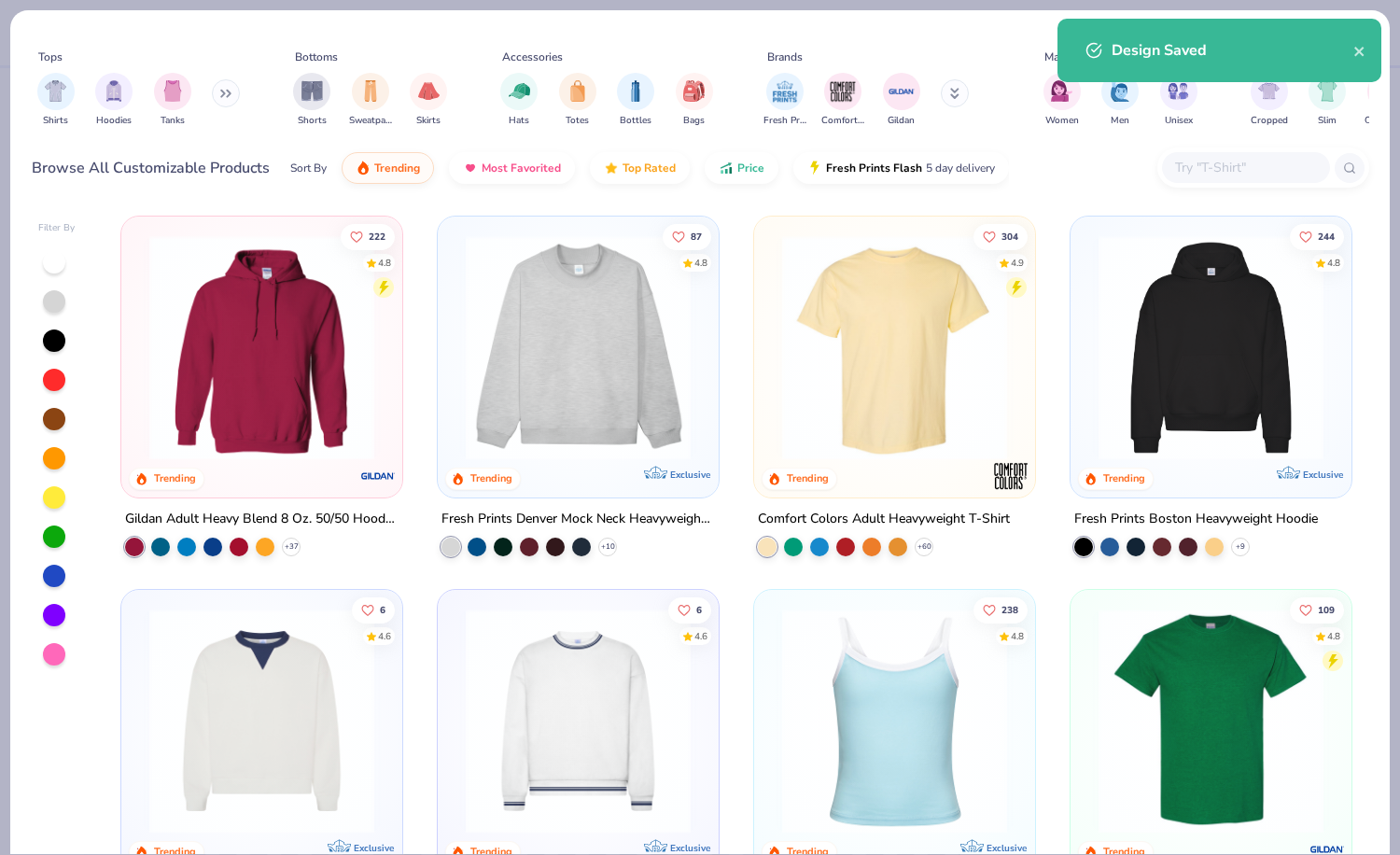
click at [1233, 165] on input "text" at bounding box center [1245, 167] width 144 height 21
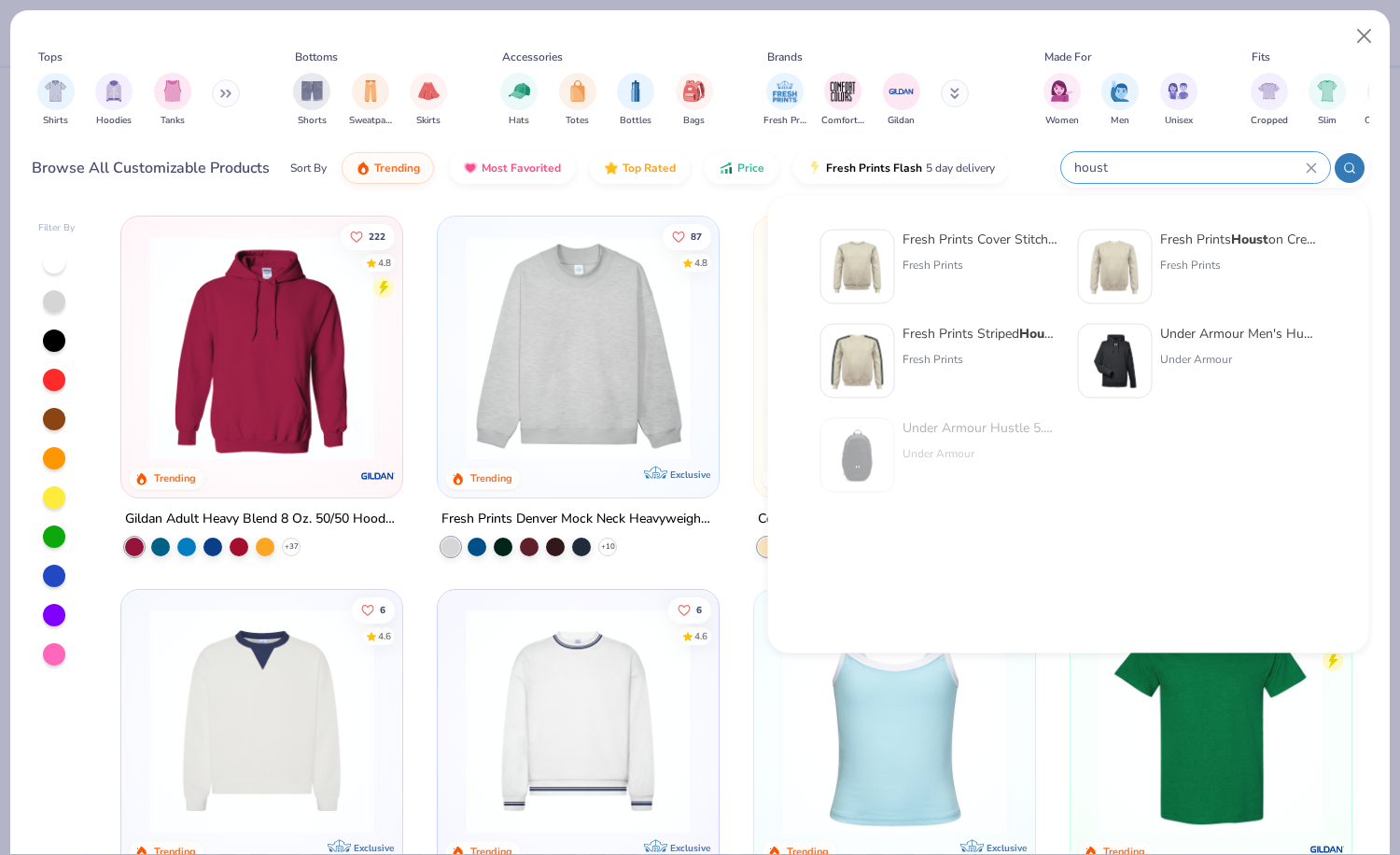
type input "houst"
click at [1235, 263] on div "Fresh Prints" at bounding box center [1238, 264] width 156 height 17
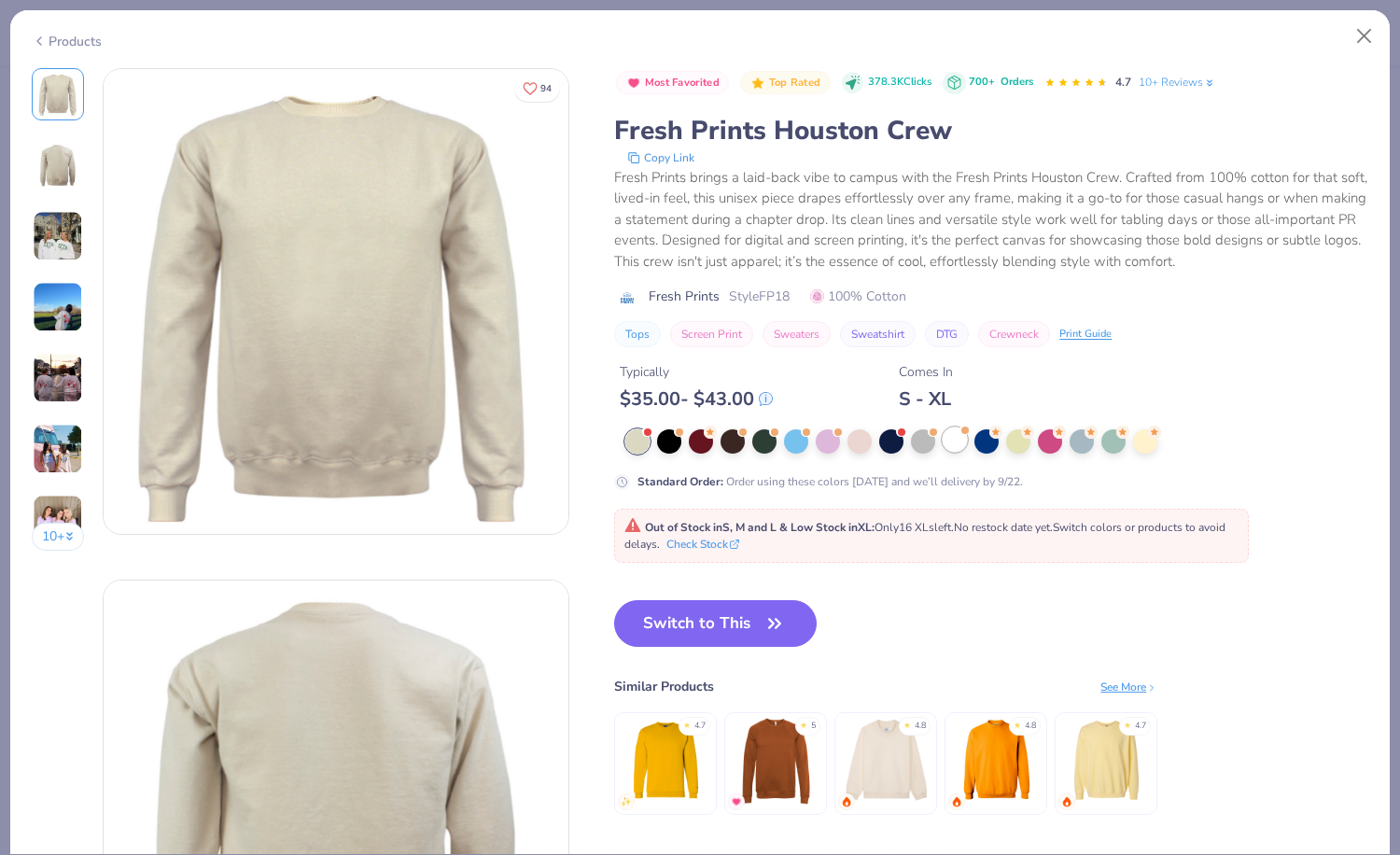
click at [960, 444] on div at bounding box center [954, 439] width 24 height 24
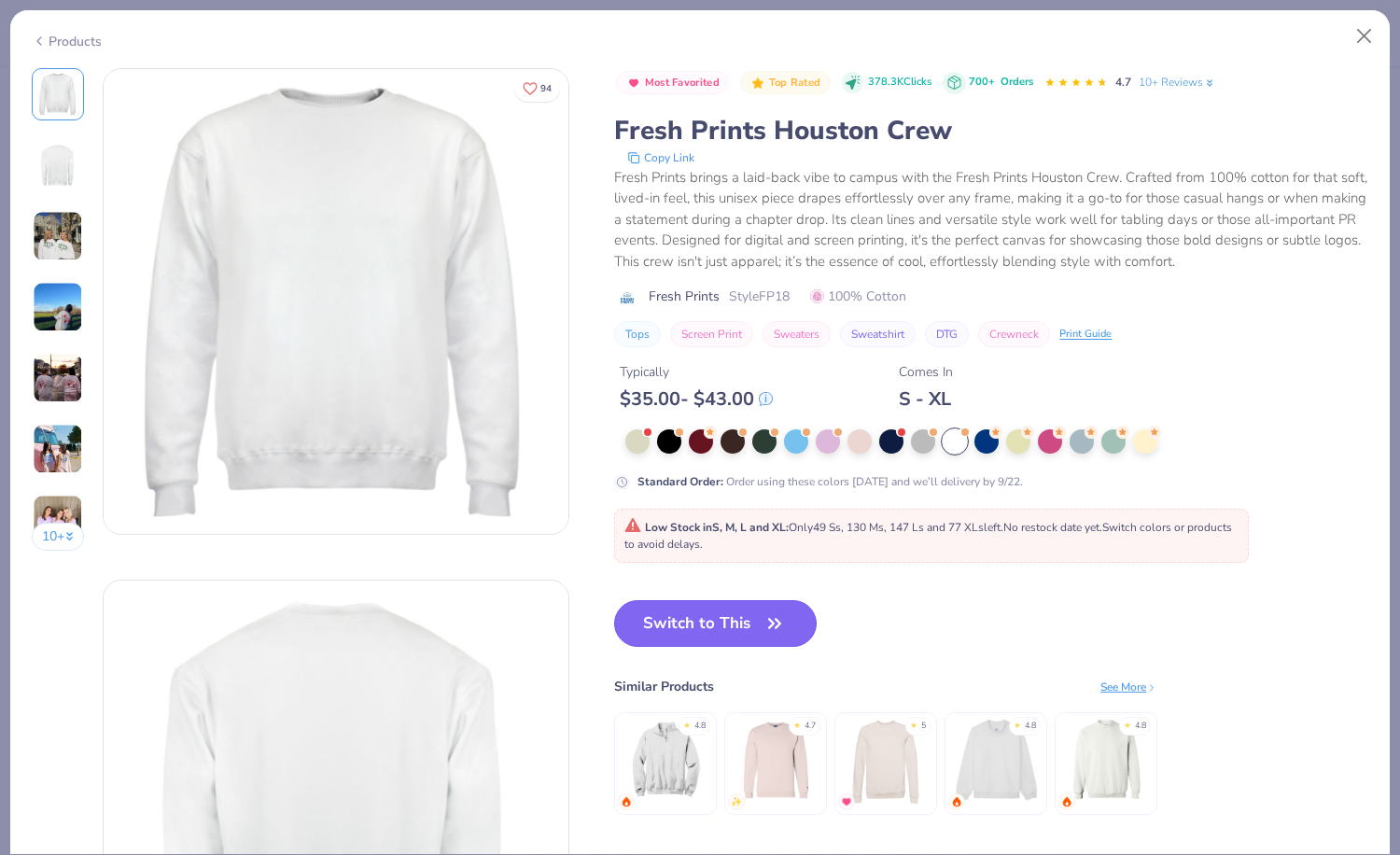
click at [762, 615] on button "Switch to This" at bounding box center [715, 624] width 202 height 47
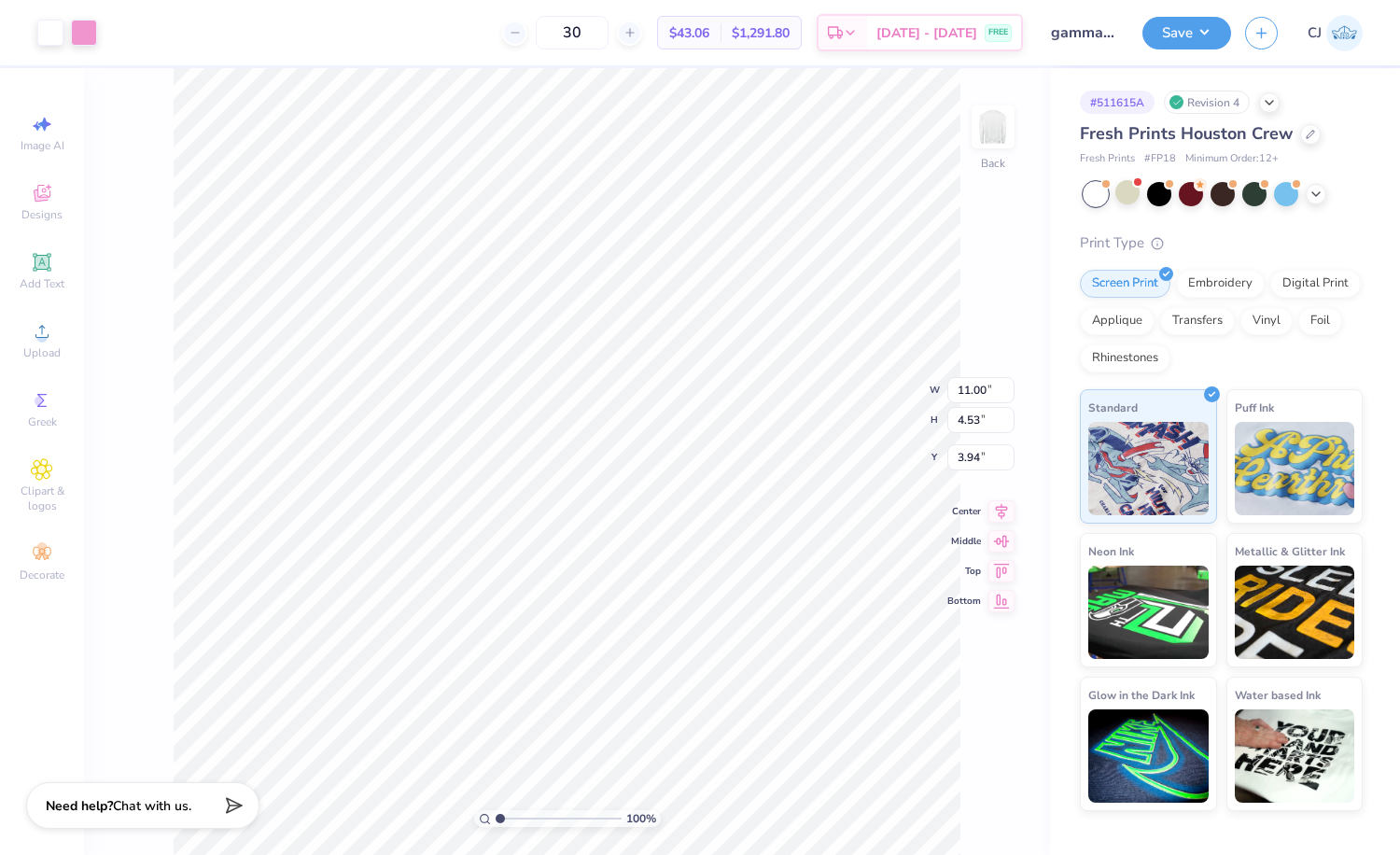
type input "3.36"
type input "4.21"
click at [1200, 17] on button "Save" at bounding box center [1186, 30] width 88 height 33
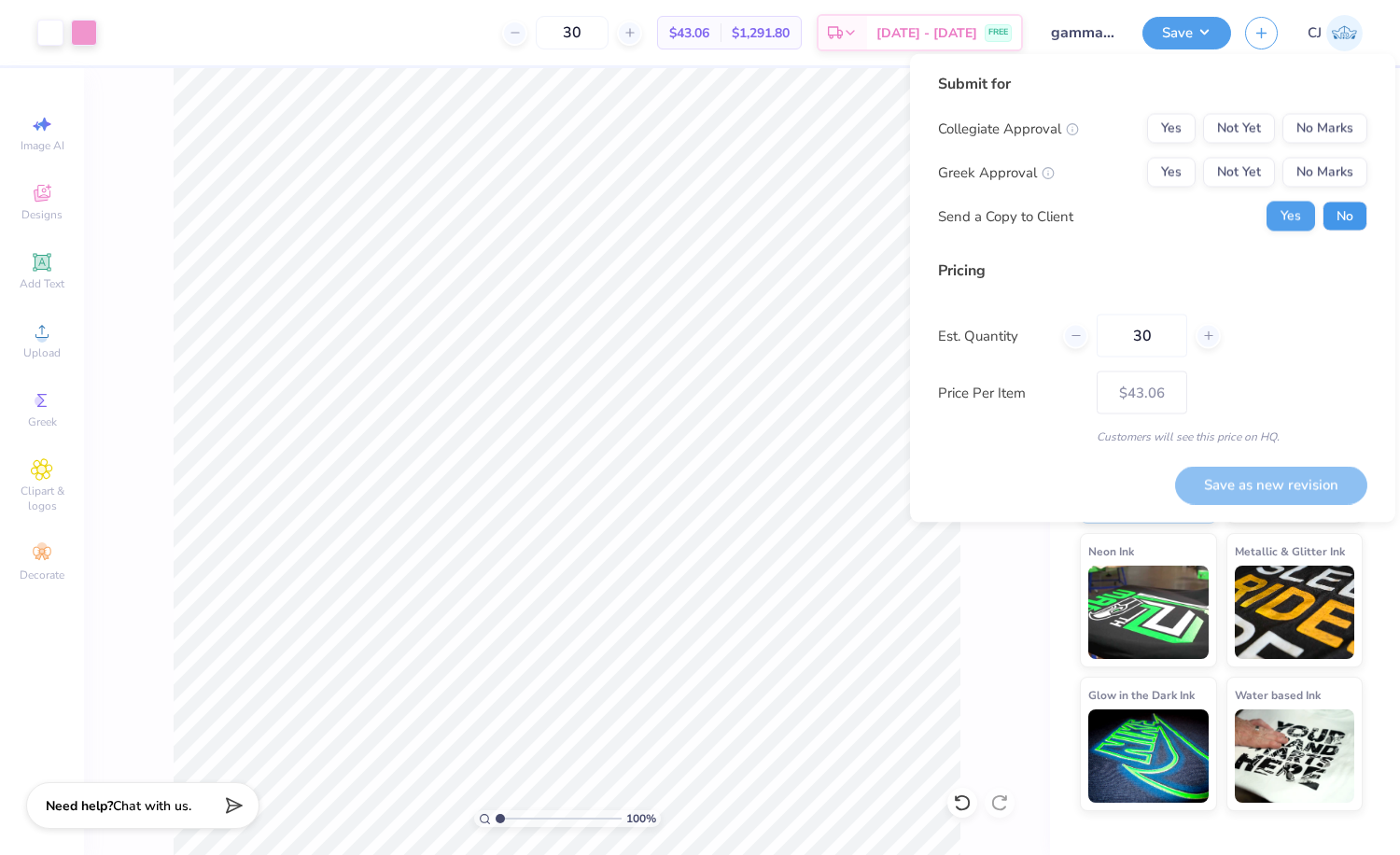
click at [1334, 216] on button "No" at bounding box center [1345, 216] width 45 height 30
click at [1159, 167] on button "Yes" at bounding box center [1172, 172] width 49 height 30
click at [1329, 119] on button "No Marks" at bounding box center [1324, 128] width 85 height 30
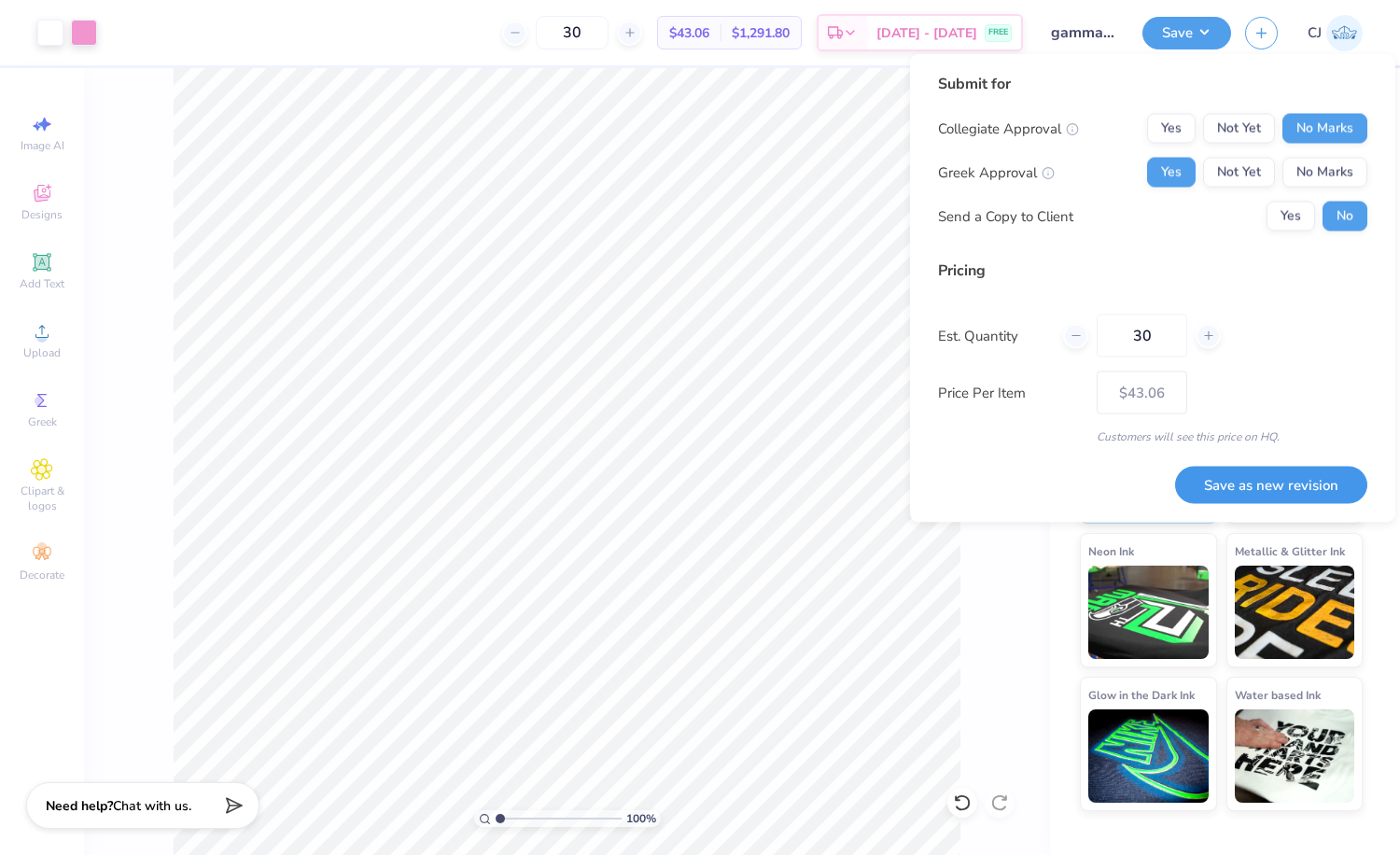
click at [1277, 495] on button "Save as new revision" at bounding box center [1271, 484] width 192 height 38
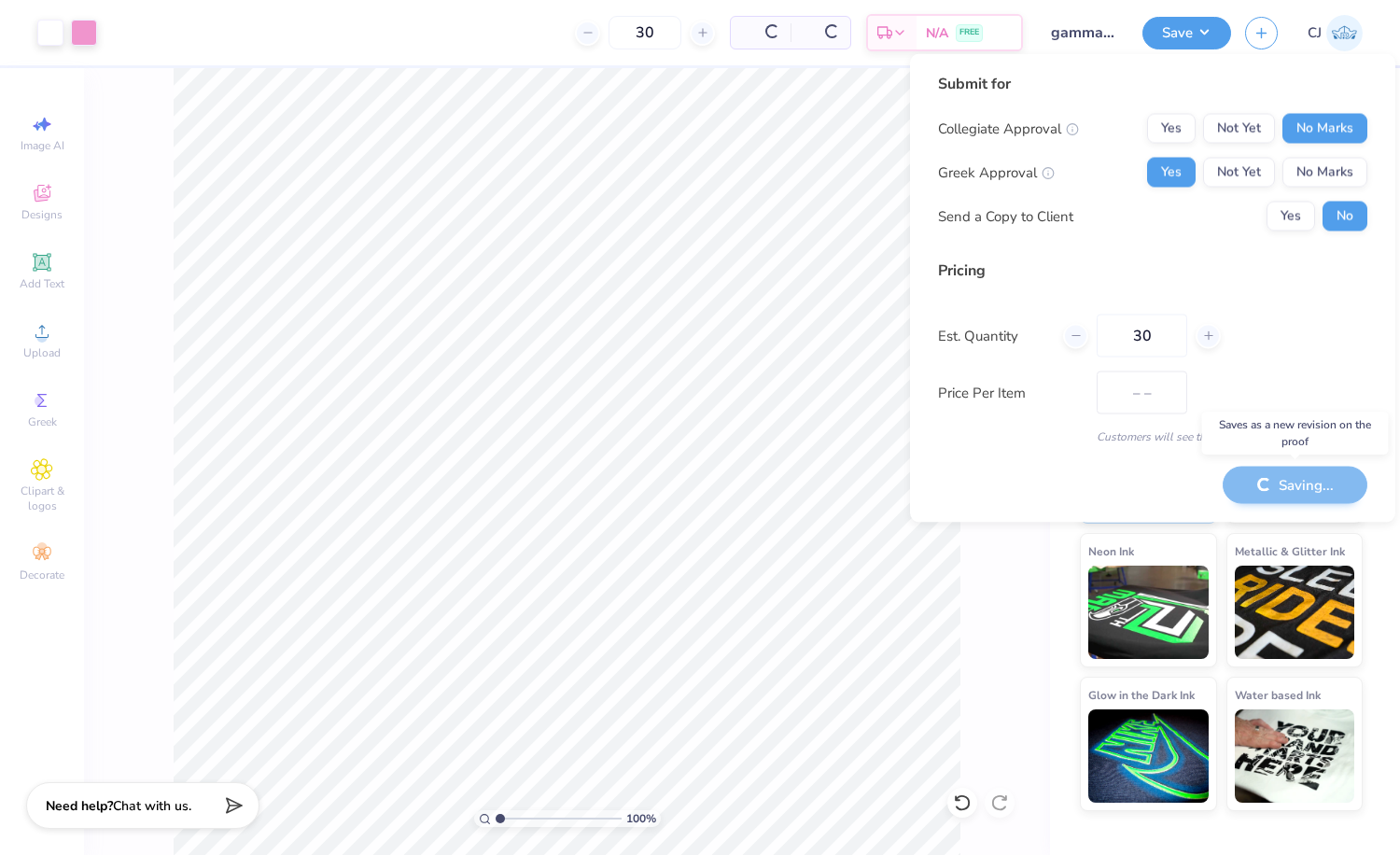
type input "$43.06"
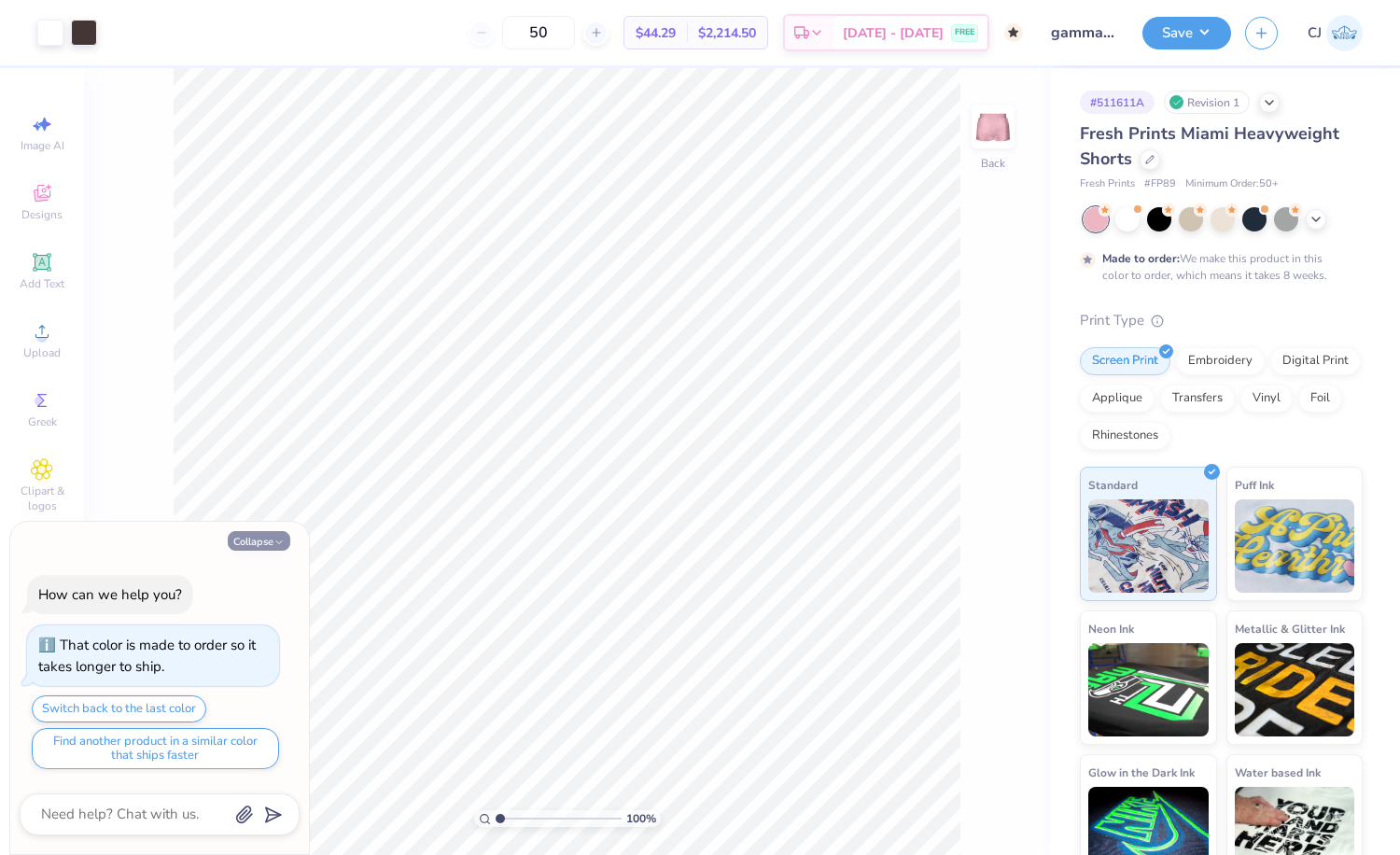
click at [265, 535] on button "Collapse" at bounding box center [258, 541] width 62 height 19
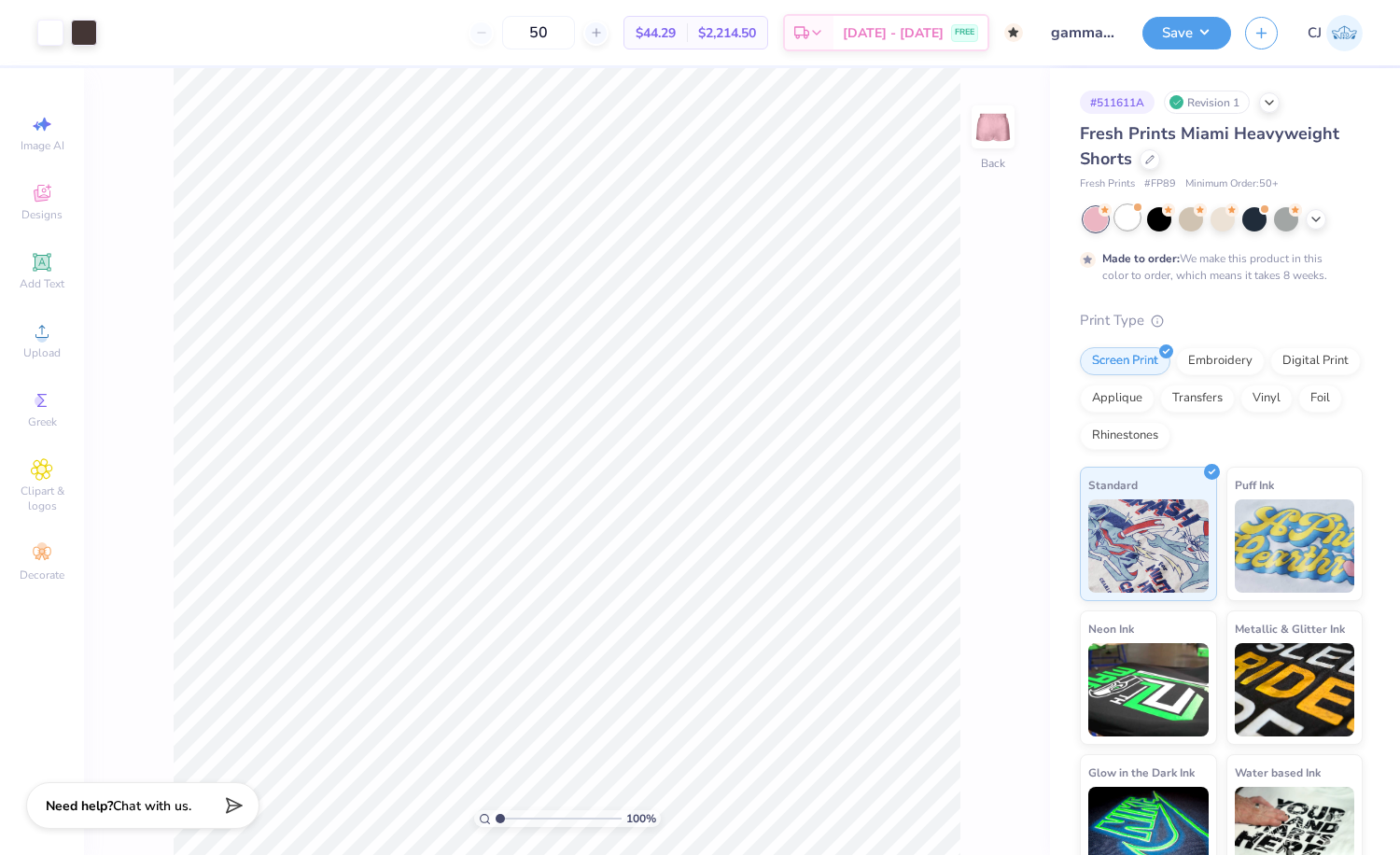
click at [1130, 218] on div at bounding box center [1127, 217] width 24 height 24
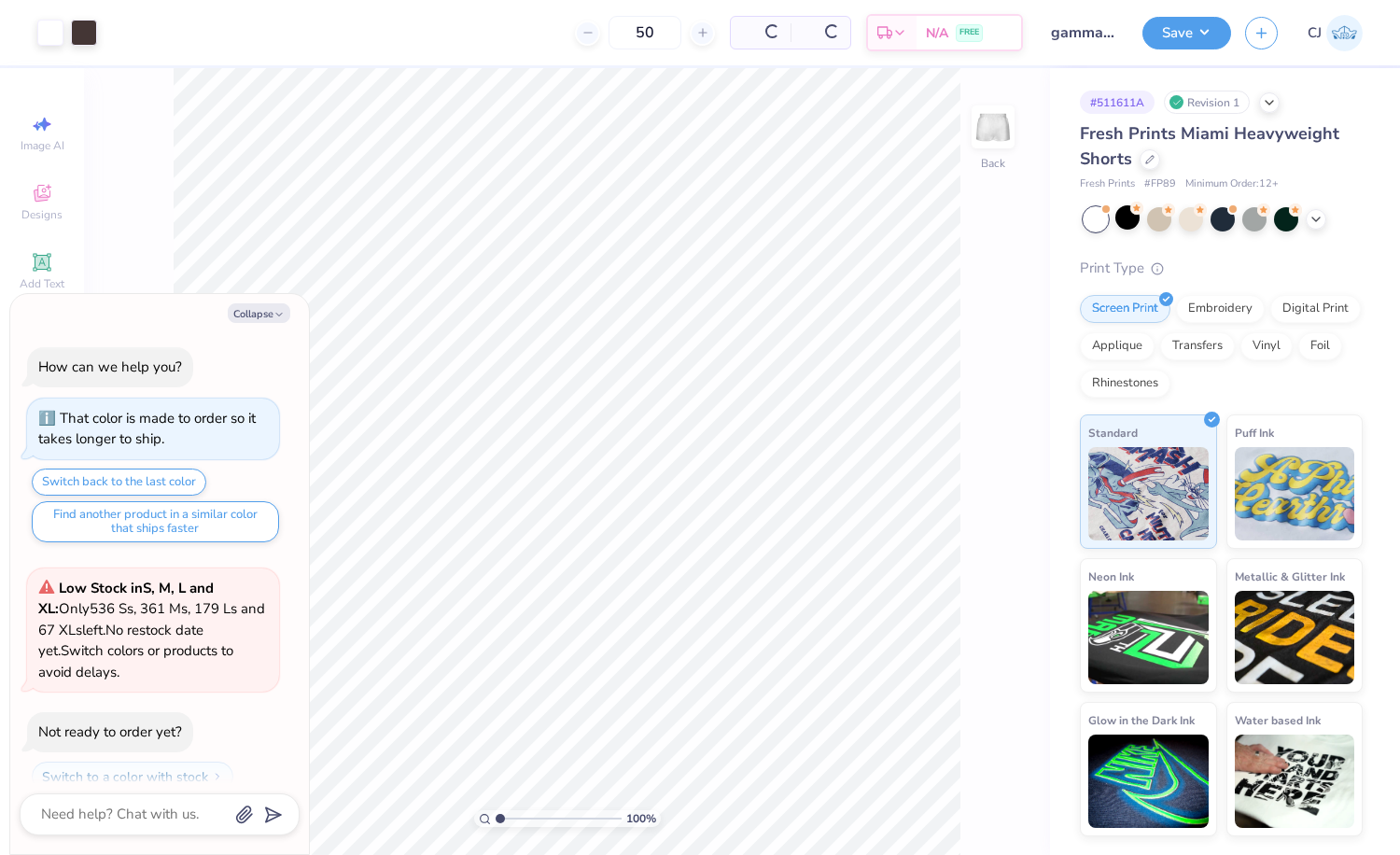
scroll to position [456, 0]
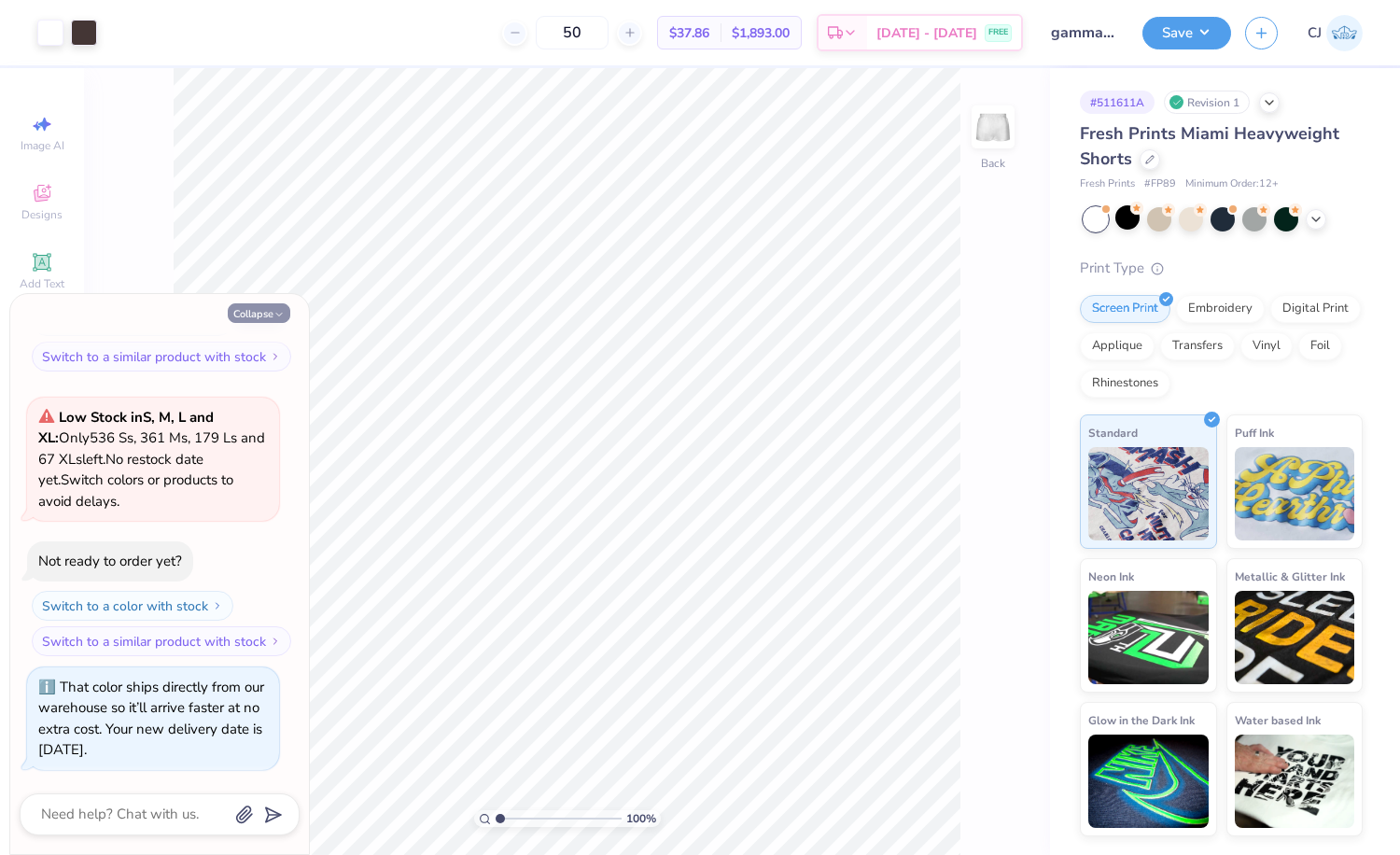
click at [245, 316] on button "Collapse" at bounding box center [258, 313] width 62 height 19
type textarea "x"
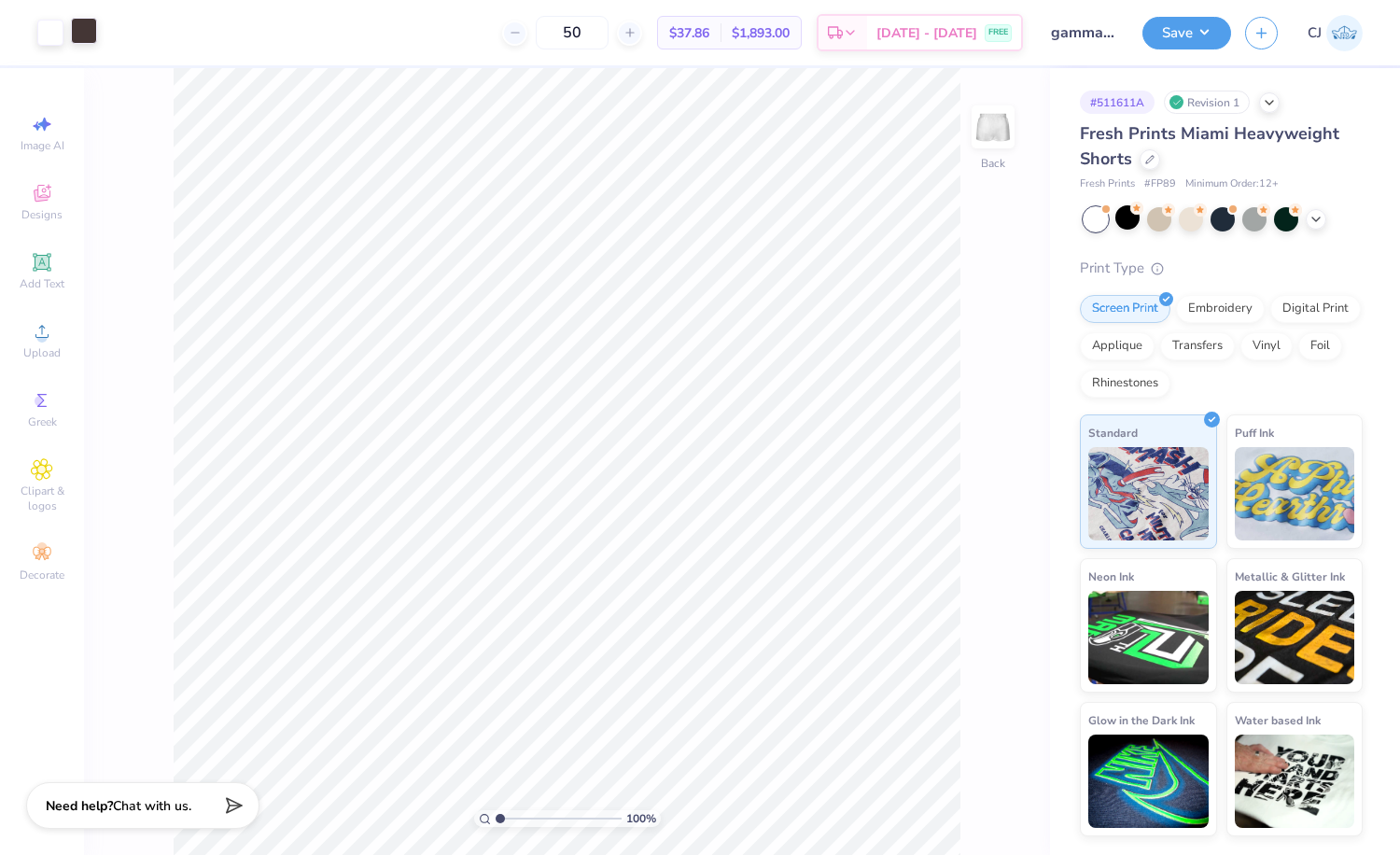
click at [89, 24] on div at bounding box center [84, 30] width 26 height 26
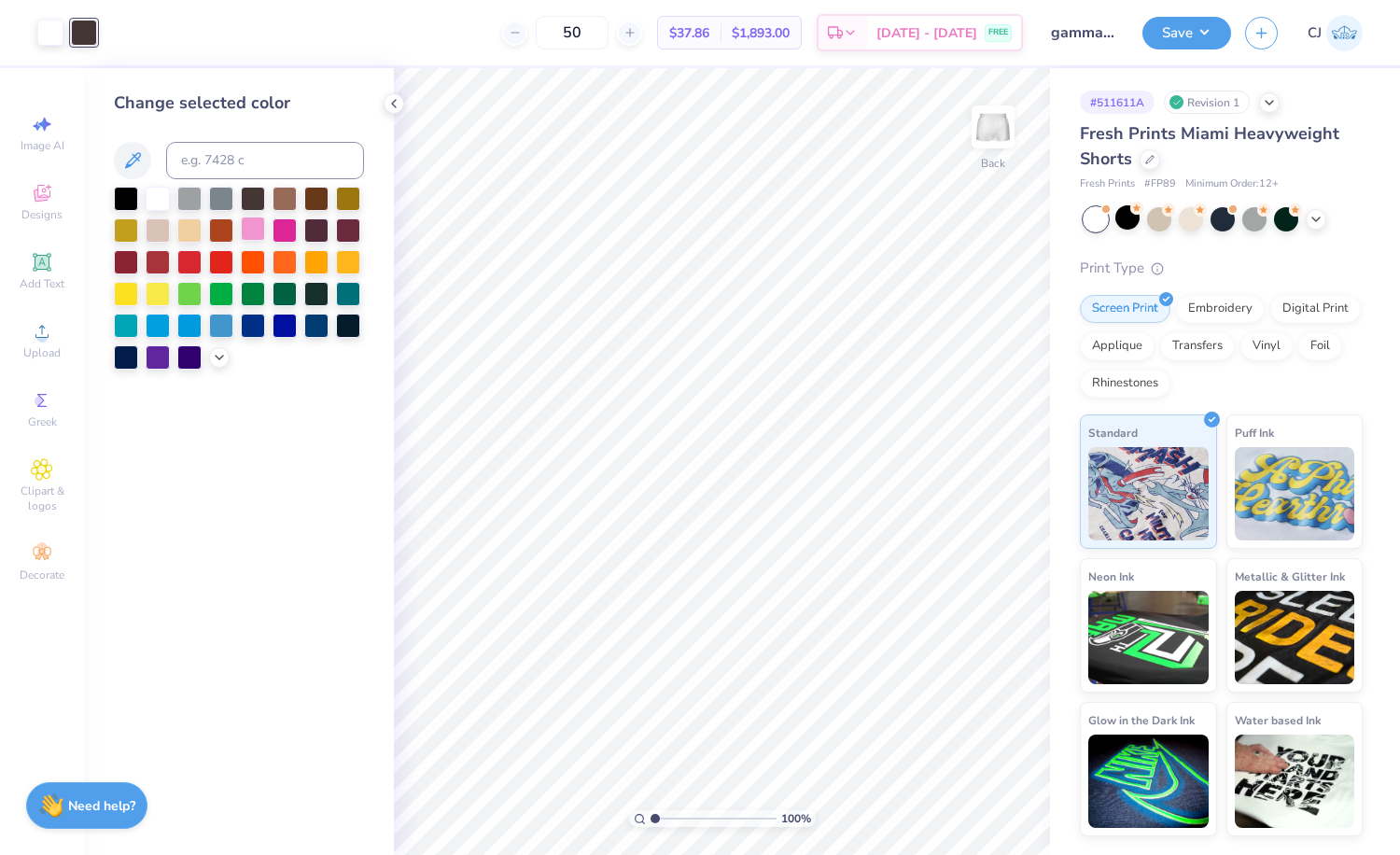
click at [249, 230] on div at bounding box center [253, 228] width 24 height 24
click at [394, 102] on icon at bounding box center [393, 103] width 15 height 15
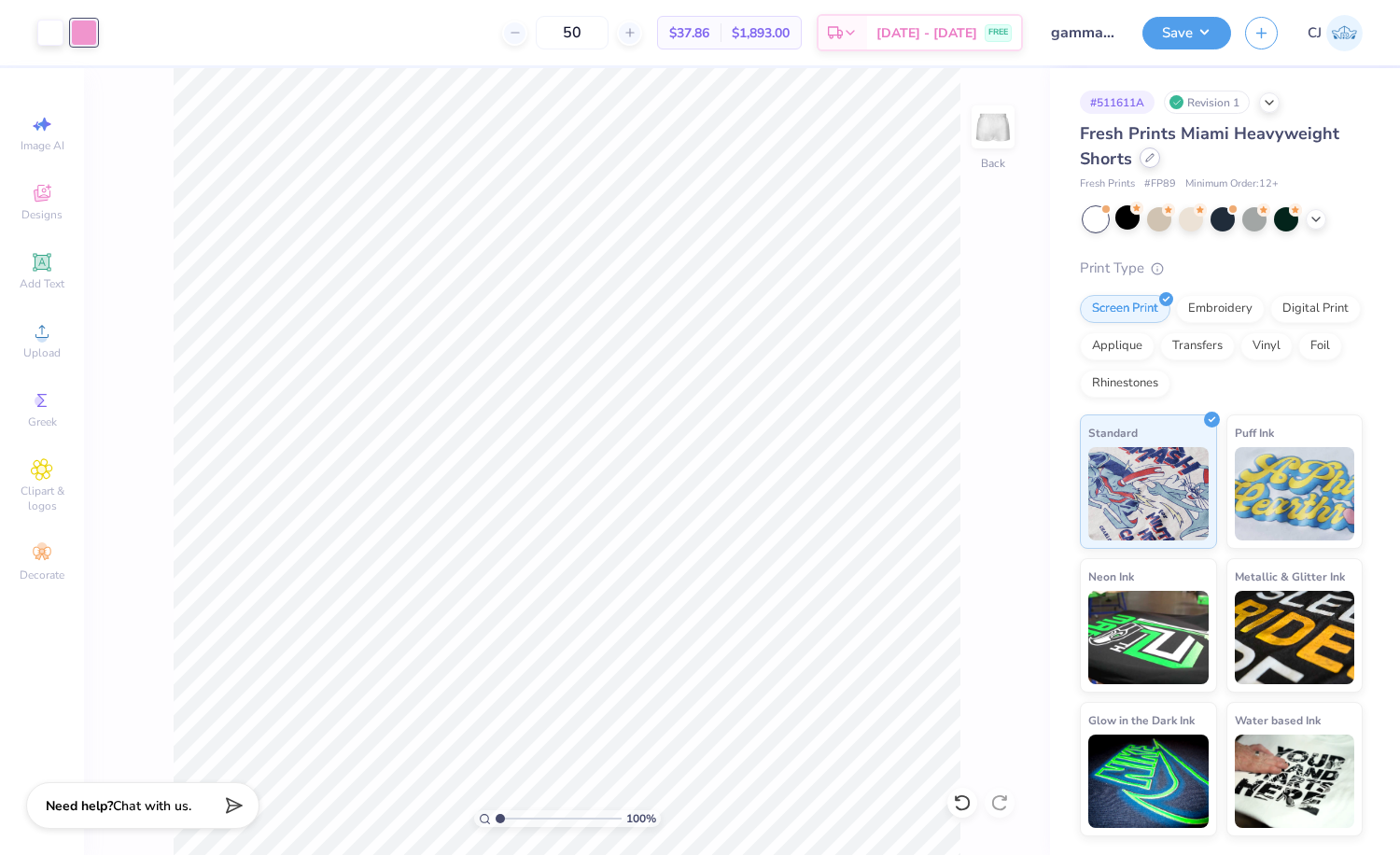
click at [1148, 159] on icon at bounding box center [1150, 157] width 8 height 8
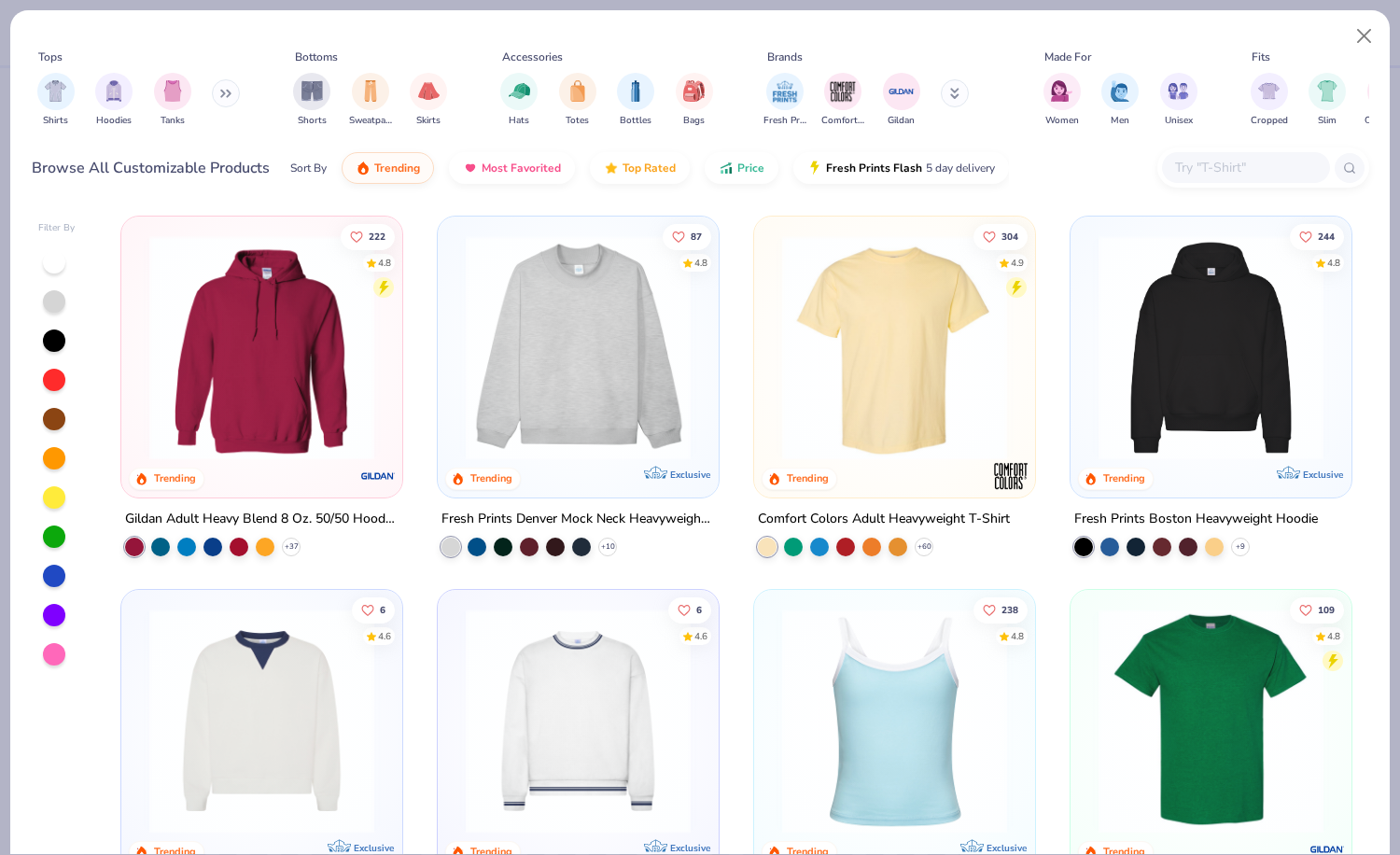
click at [1196, 172] on input "text" at bounding box center [1245, 167] width 144 height 21
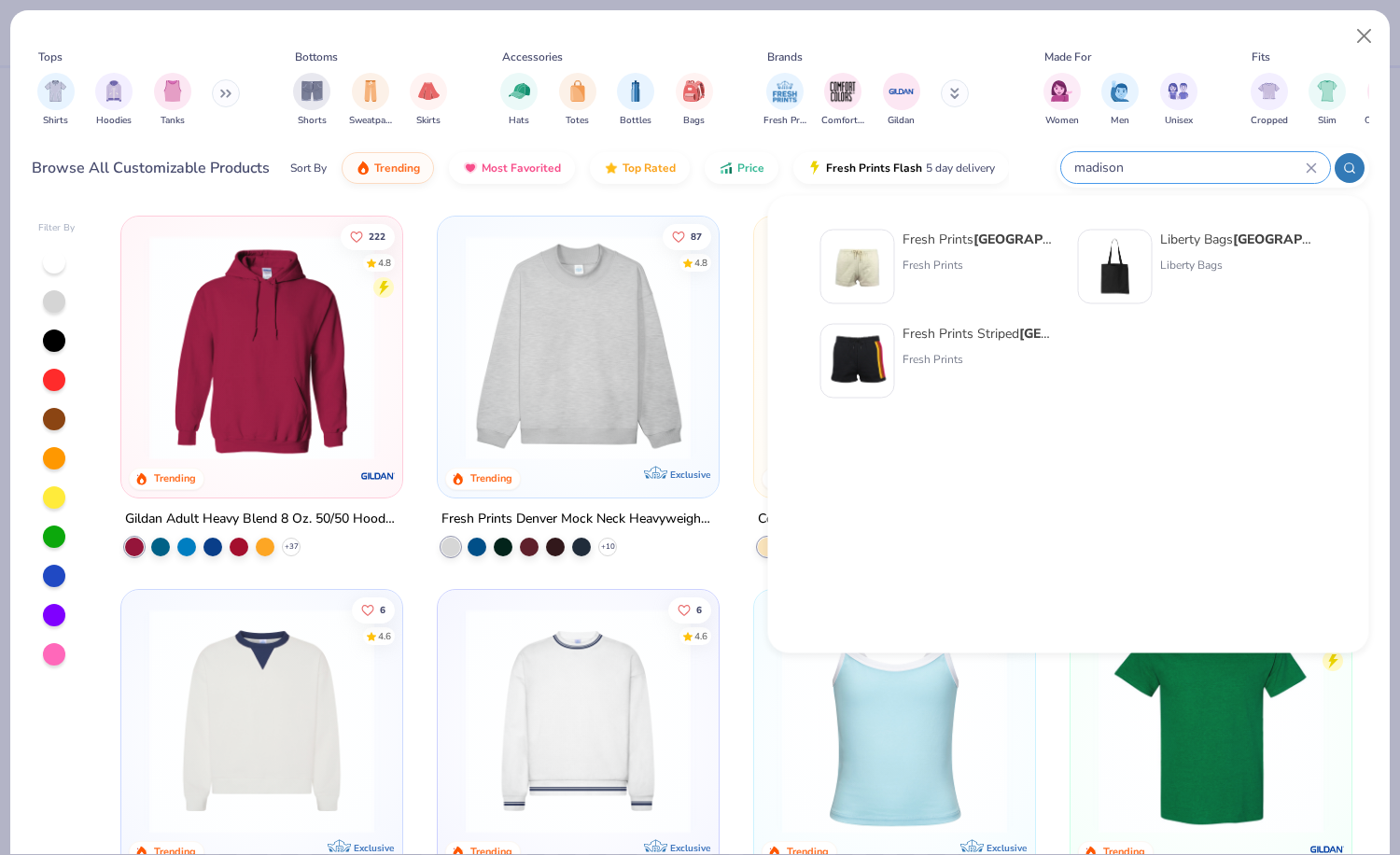
type input "madison"
click at [936, 263] on div "Fresh Prints" at bounding box center [980, 264] width 156 height 17
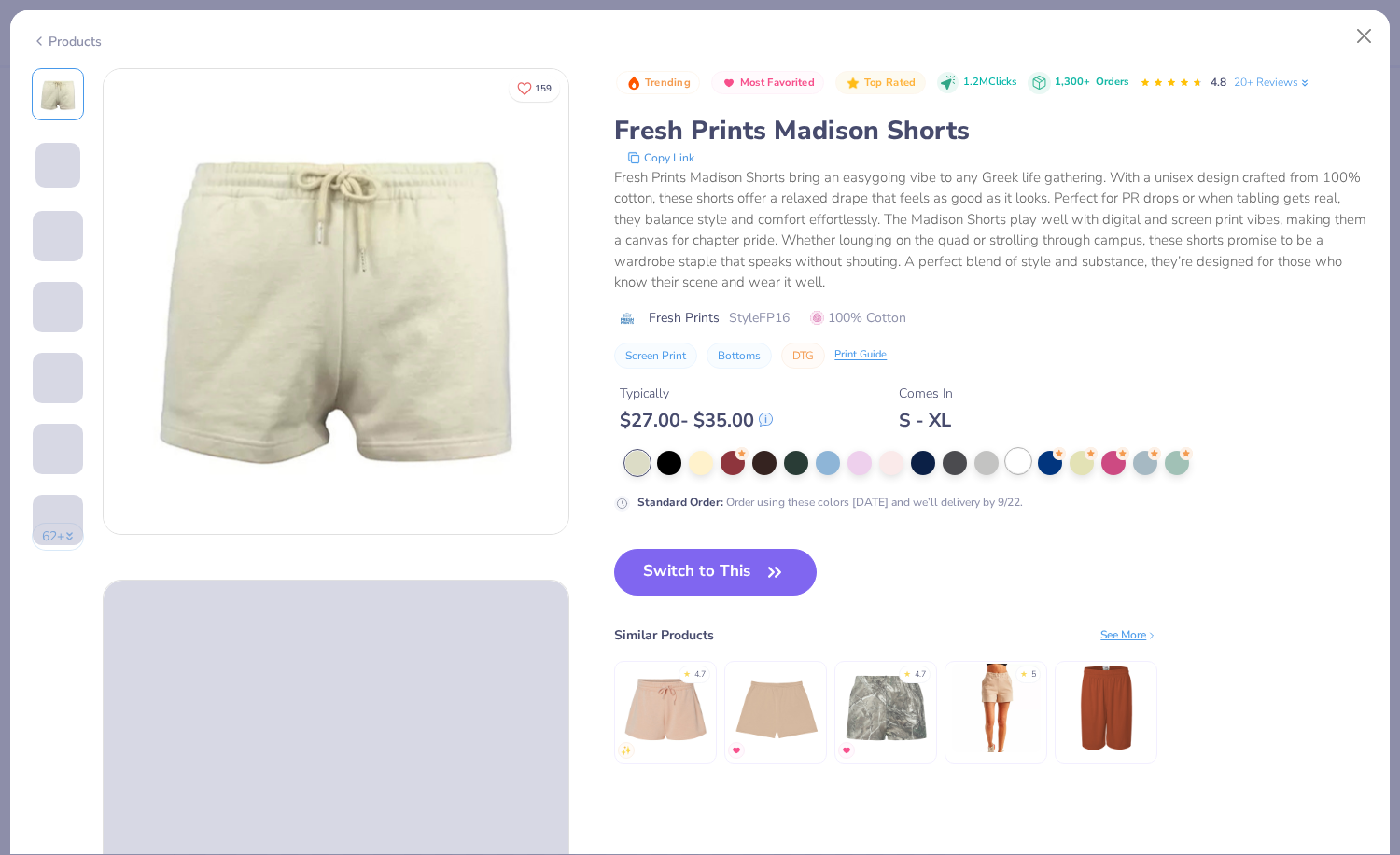
click at [1007, 462] on div at bounding box center [1018, 461] width 24 height 24
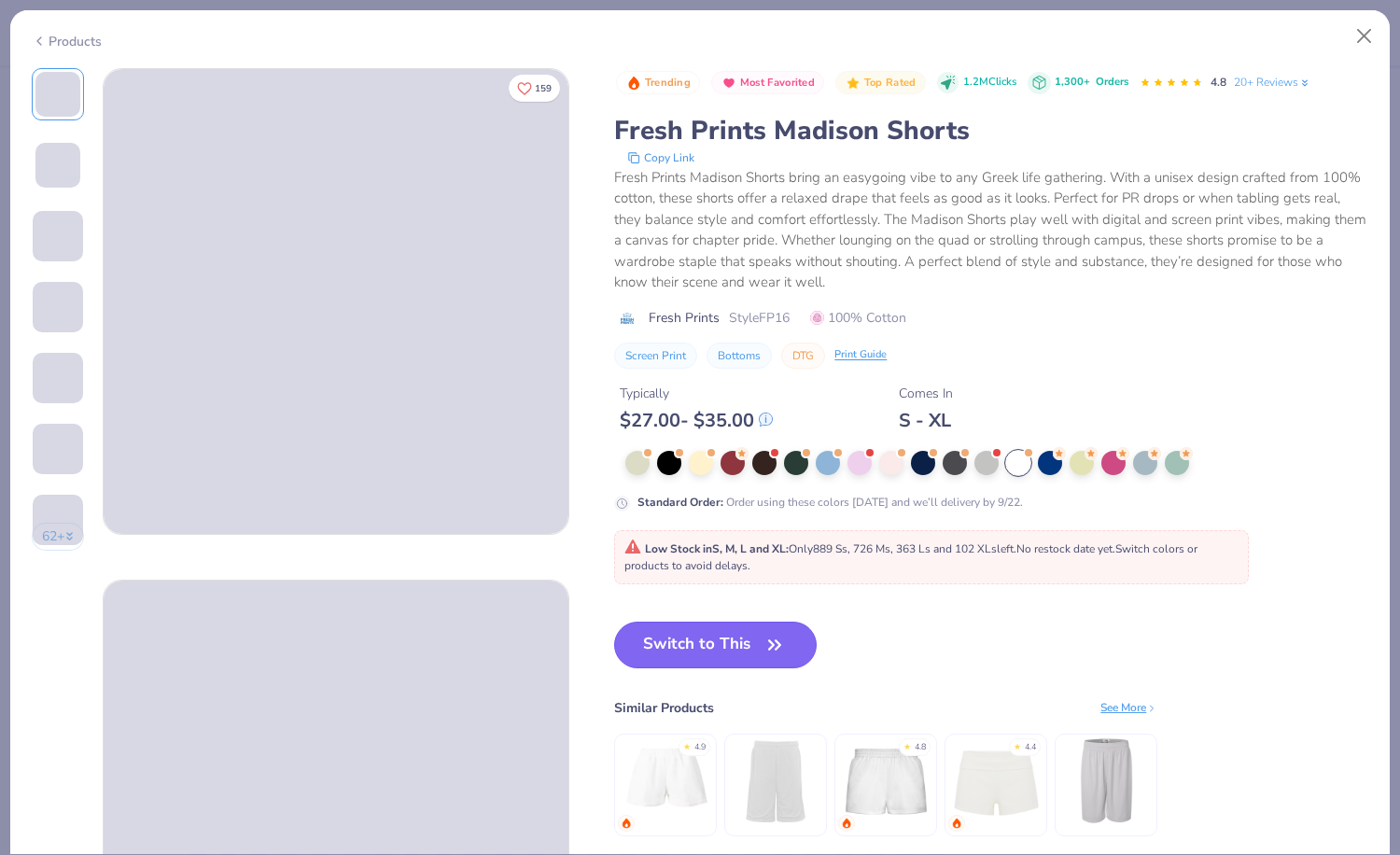
click at [703, 660] on button "Switch to This" at bounding box center [715, 645] width 202 height 47
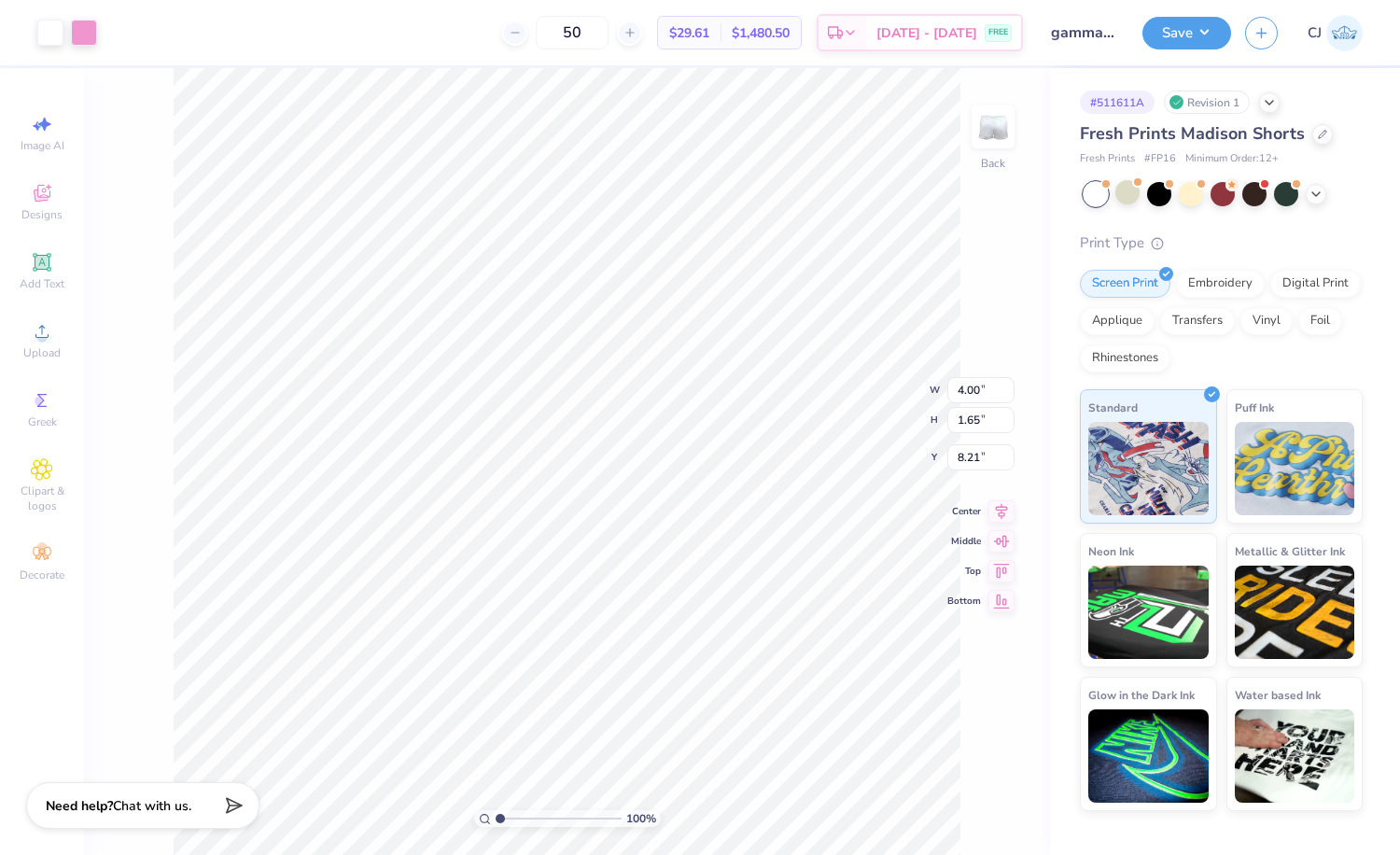
type input "7.85"
click at [158, 562] on div "100 % Back W 4.00 4.00 " H 1.65 1.65 " Y 7.85 7.85 " Center Middle Top Bottom" at bounding box center [566, 462] width 966 height 787
type input "7.72"
type input "3.60"
type input "1.48"
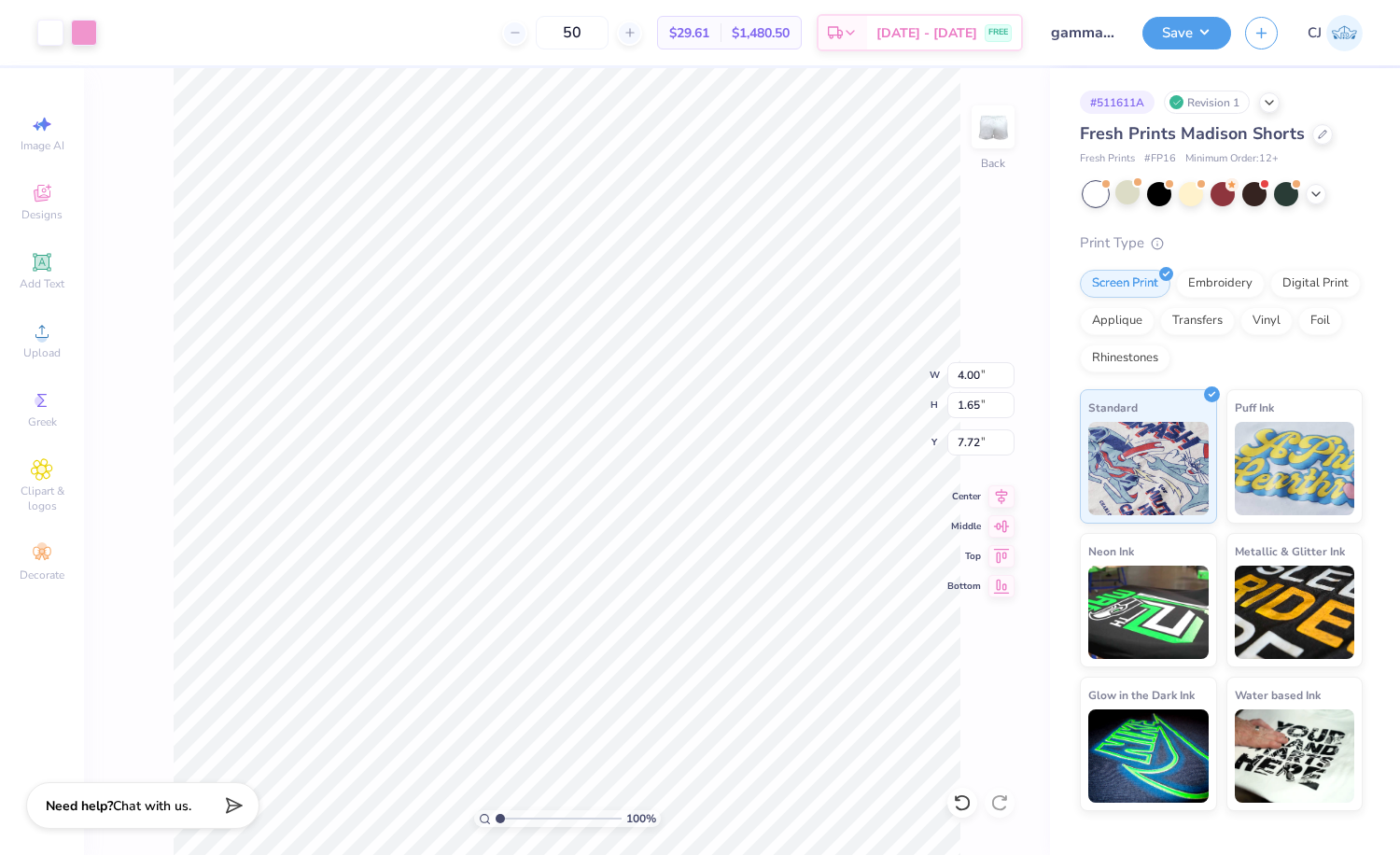
type input "7.88"
type input "7.89"
click at [1203, 41] on button "Save" at bounding box center [1186, 30] width 88 height 33
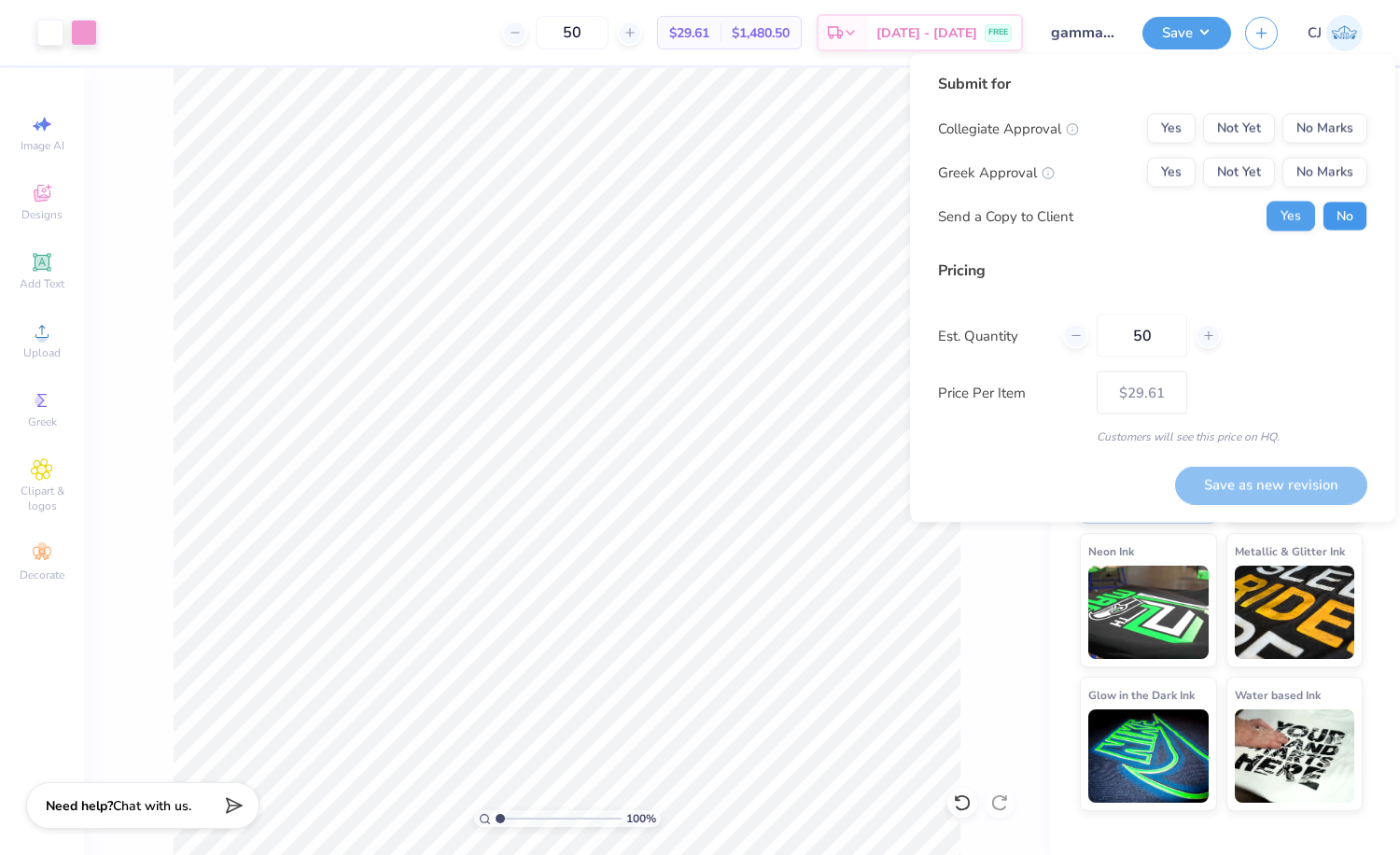
click at [1342, 221] on button "No" at bounding box center [1345, 216] width 45 height 30
click at [1160, 170] on button "Yes" at bounding box center [1172, 172] width 49 height 30
click at [1340, 137] on button "No Marks" at bounding box center [1324, 128] width 85 height 30
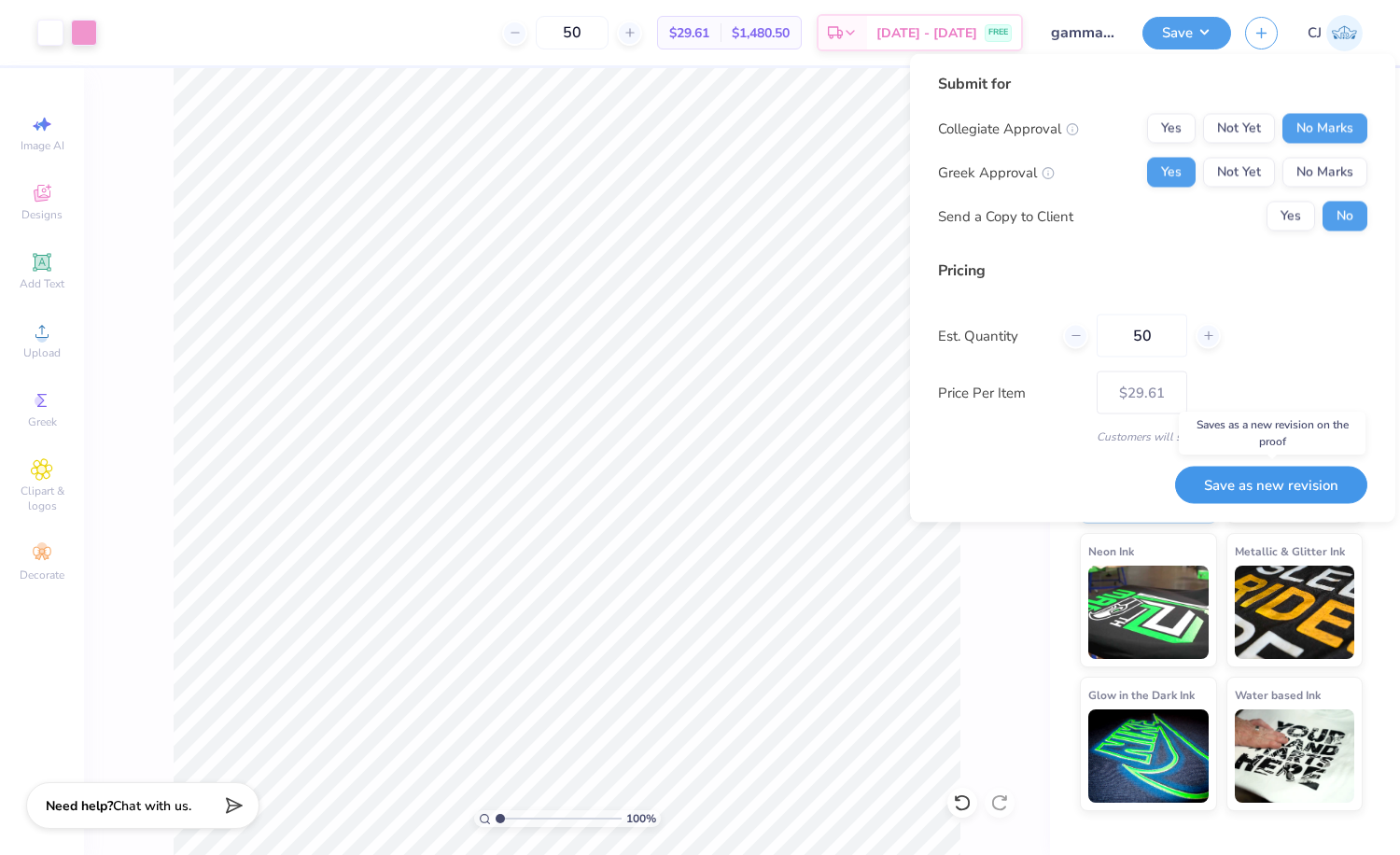
click at [1321, 483] on button "Save as new revision" at bounding box center [1271, 484] width 192 height 38
type input "$29.61"
